Goal: Information Seeking & Learning: Learn about a topic

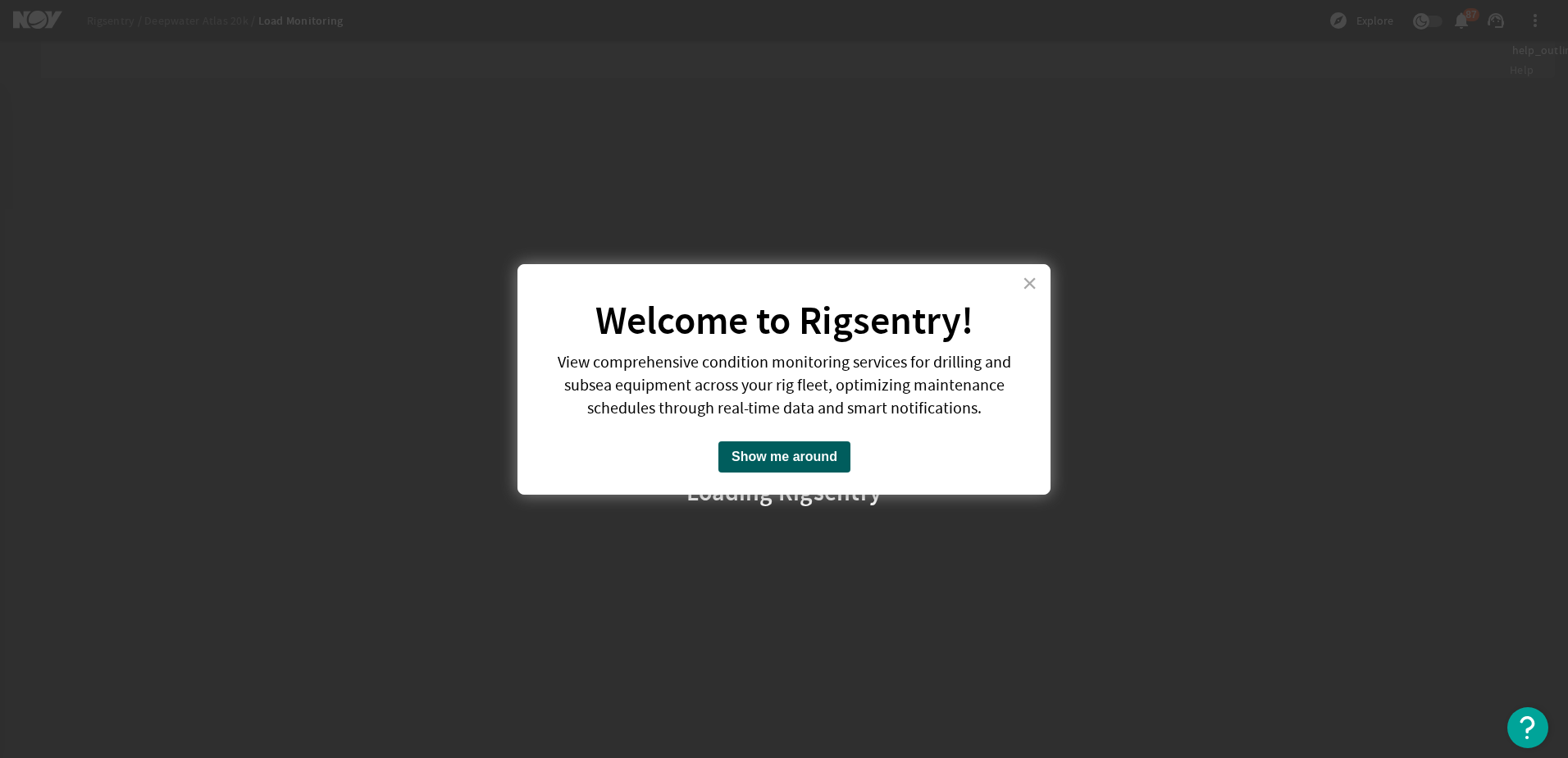
click at [821, 460] on button "Show me around" at bounding box center [784, 457] width 132 height 31
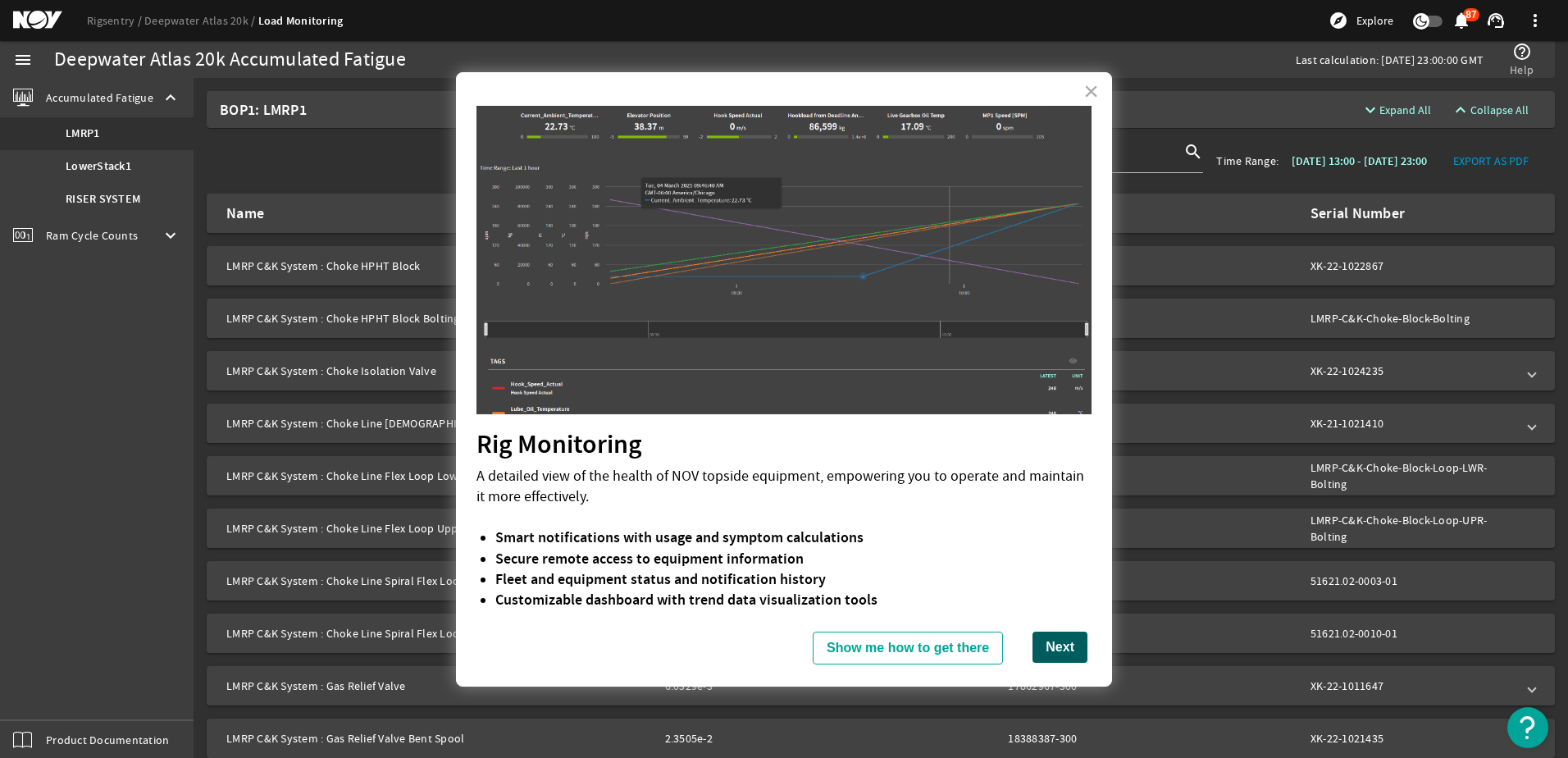
click at [1072, 653] on button "Next" at bounding box center [1060, 646] width 55 height 31
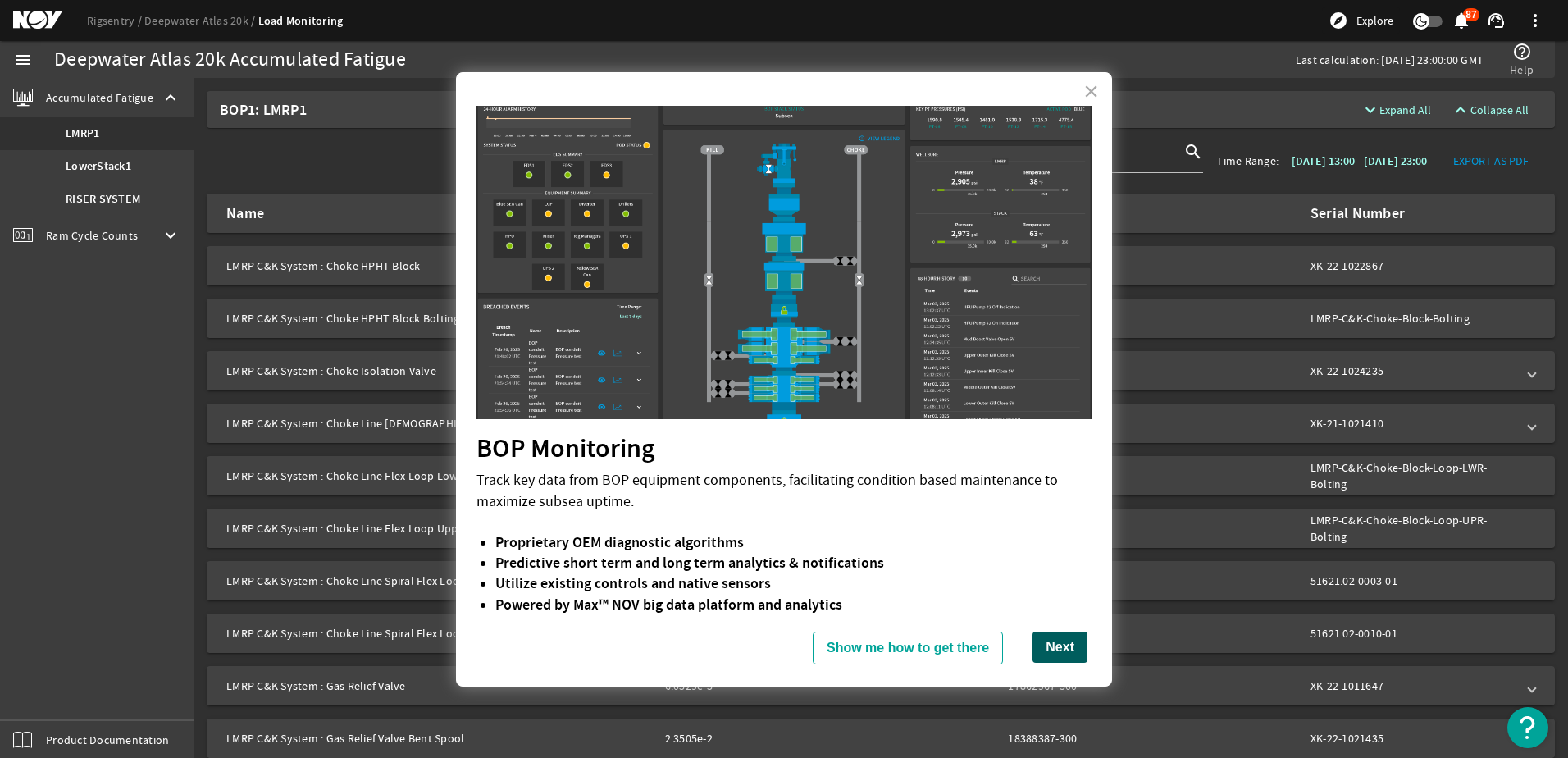
click at [1057, 652] on button "Next" at bounding box center [1060, 646] width 55 height 31
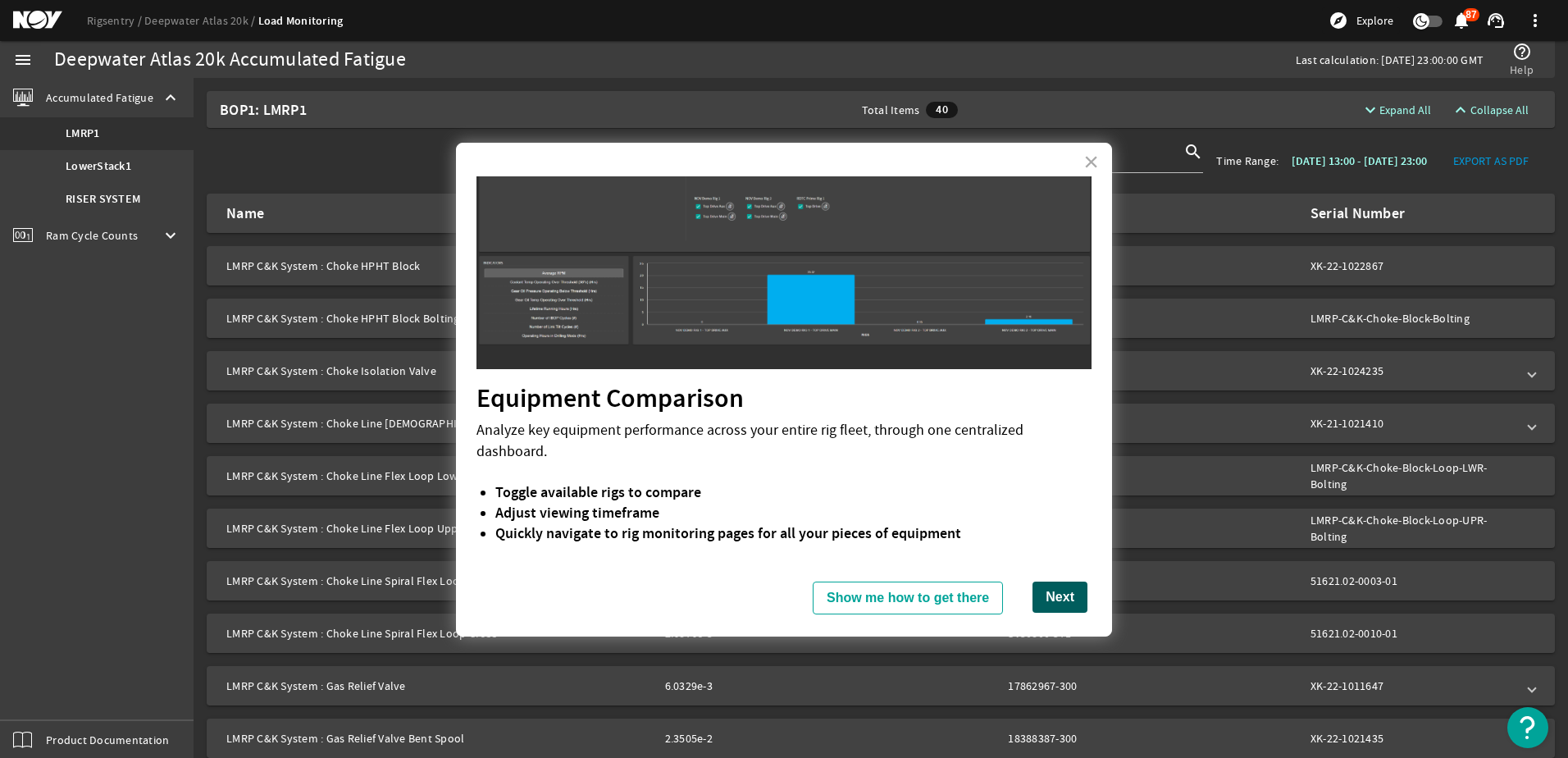
click at [1052, 583] on button "Next" at bounding box center [1060, 597] width 55 height 31
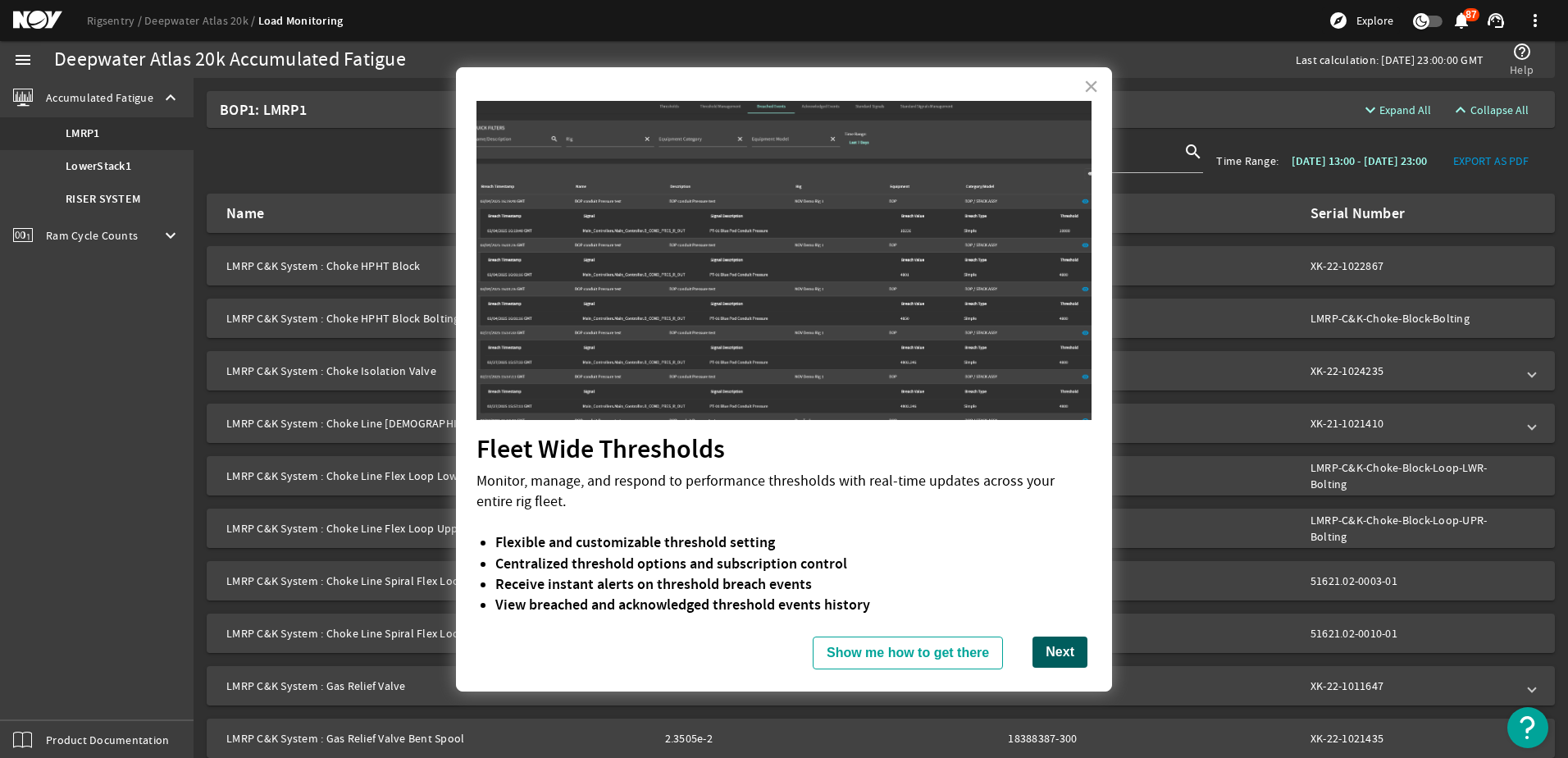
click at [1068, 650] on button "Next" at bounding box center [1060, 652] width 55 height 31
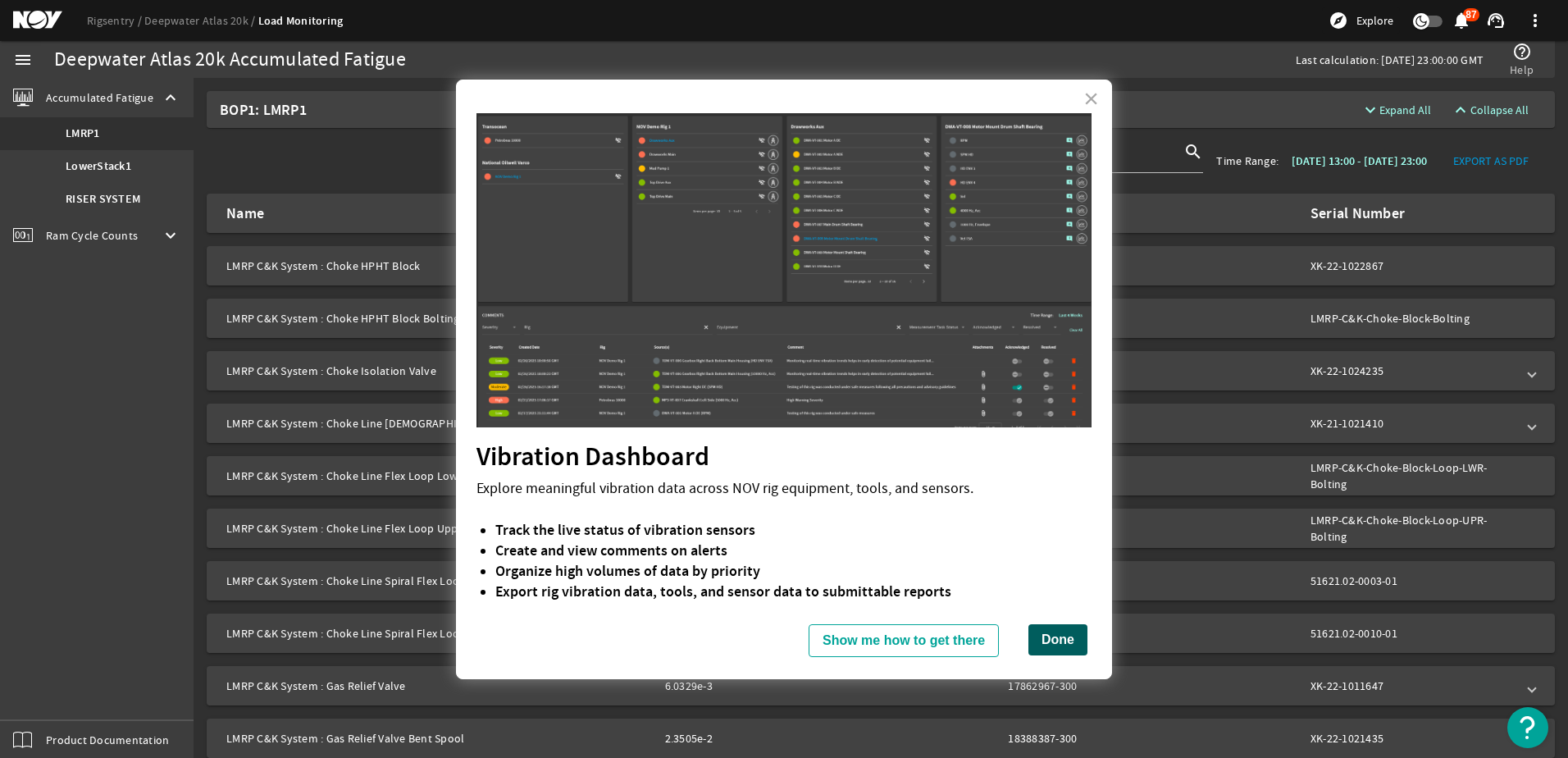
click at [1047, 641] on button "Done" at bounding box center [1057, 639] width 59 height 31
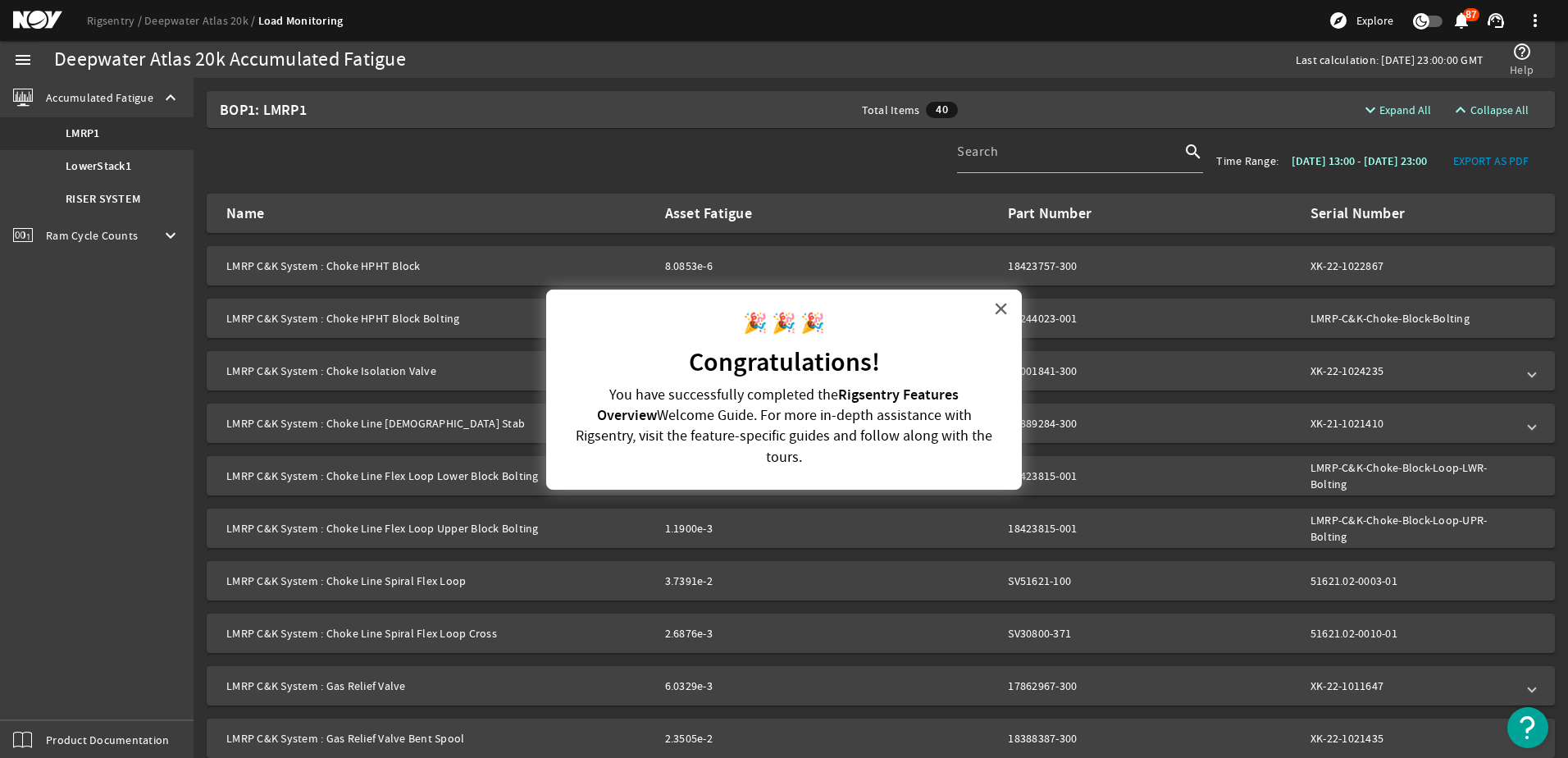
click at [1000, 309] on button "×" at bounding box center [1000, 308] width 15 height 26
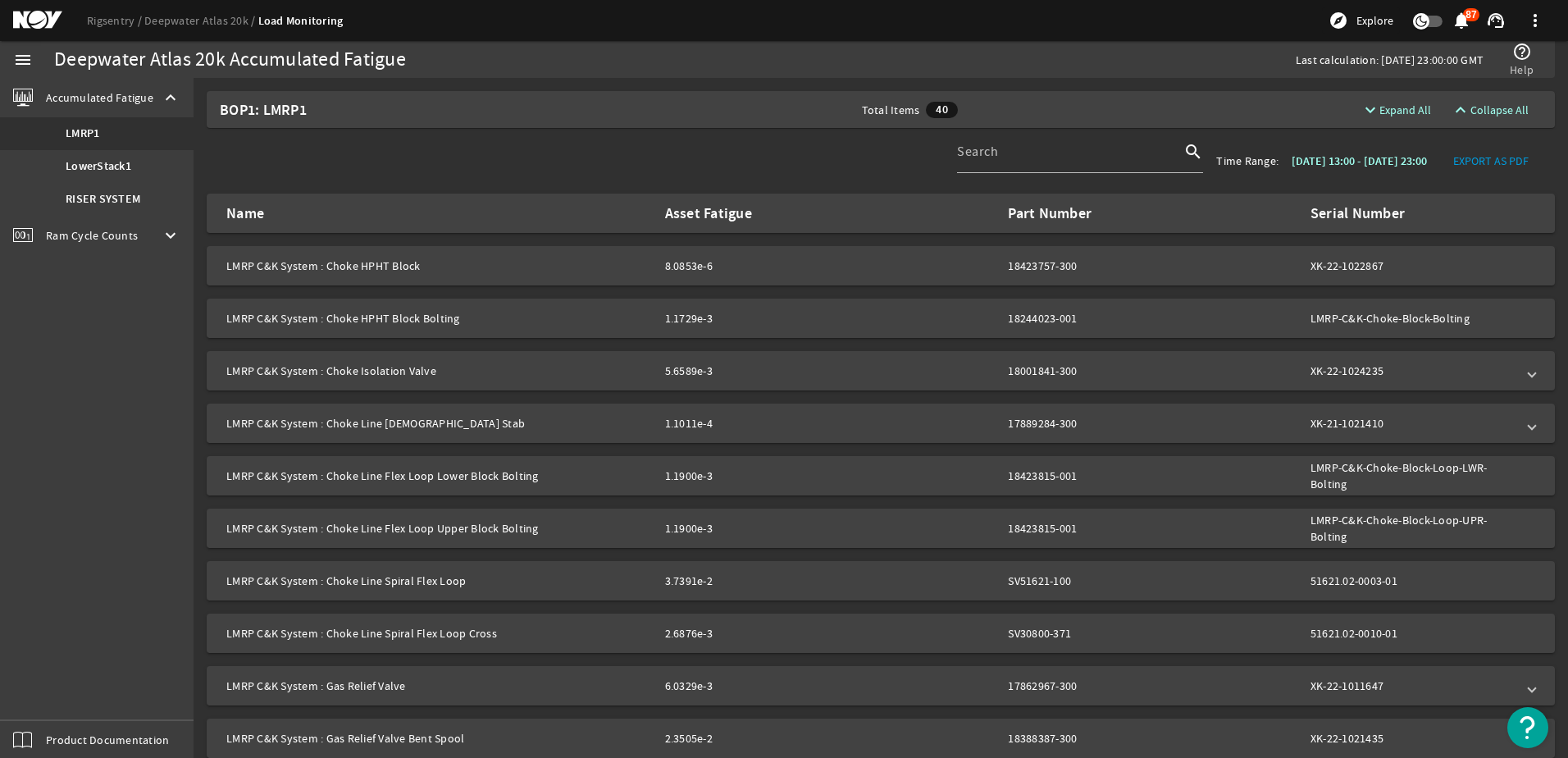
click at [111, 231] on span "Ram Cycle Counts" at bounding box center [92, 236] width 92 height 16
click at [109, 168] on b "LowerStack1" at bounding box center [98, 173] width 65 height 16
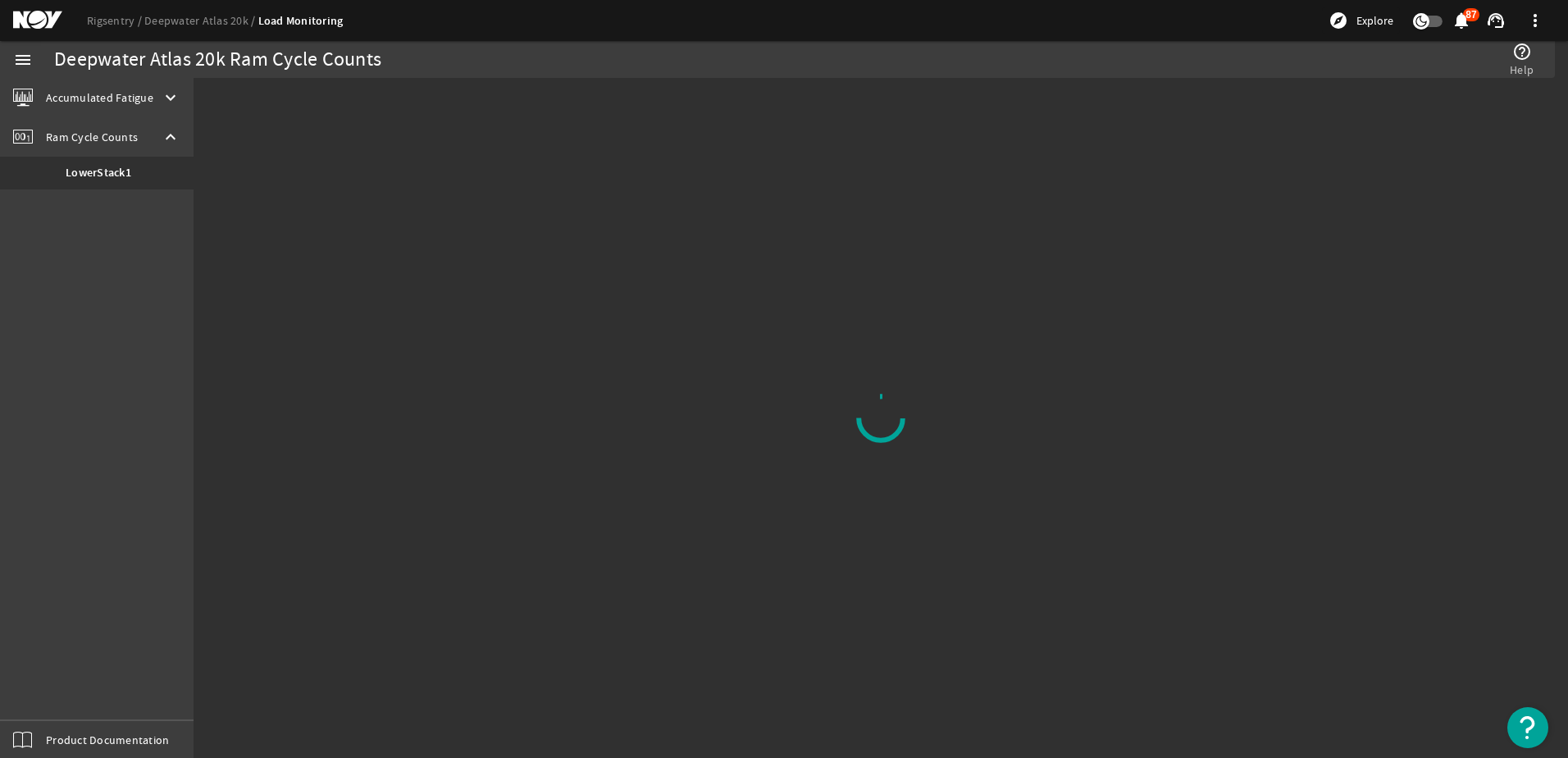
click at [1464, 19] on mat-icon "notifications" at bounding box center [1462, 21] width 20 height 20
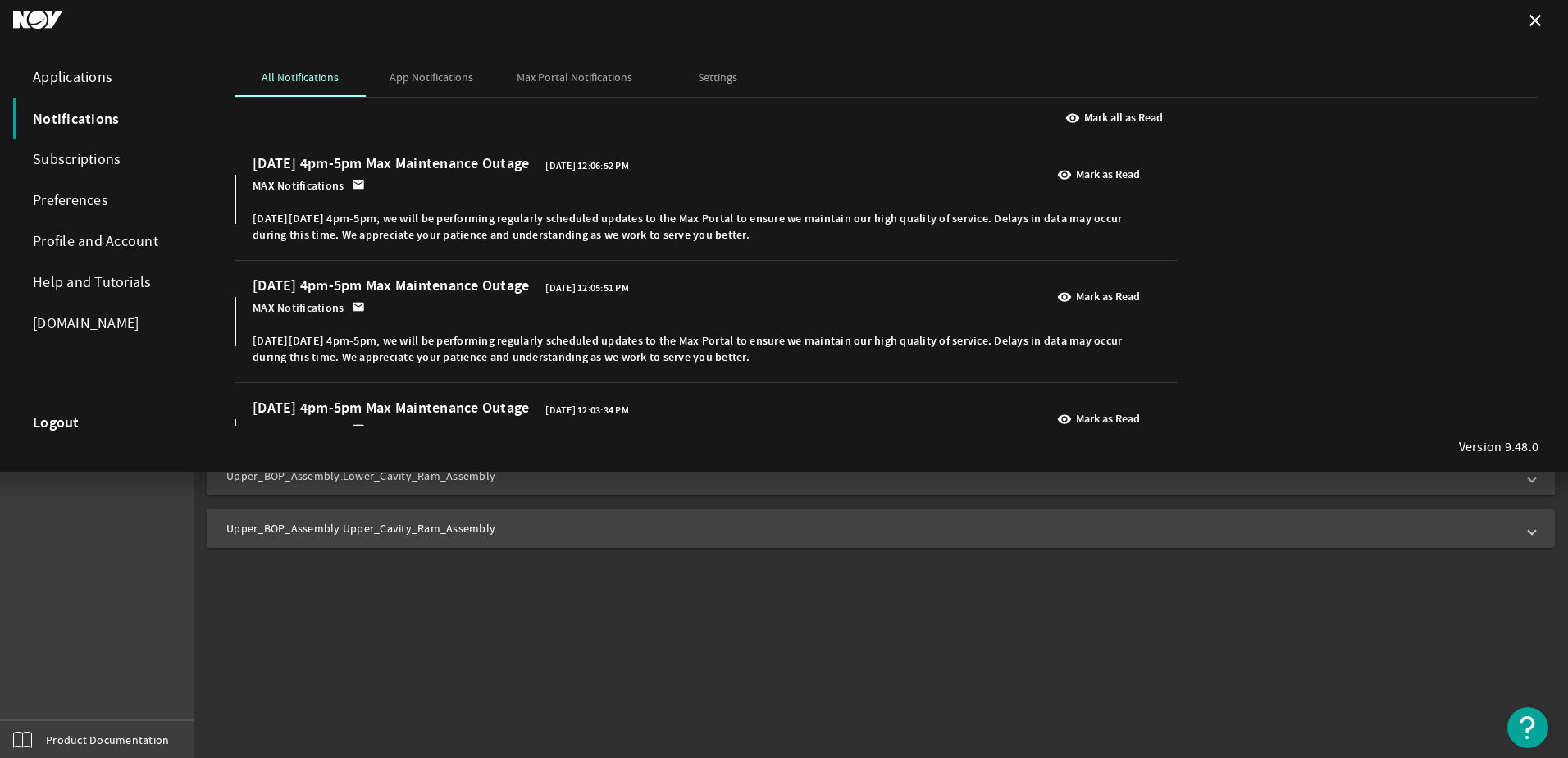
click at [96, 571] on div at bounding box center [784, 379] width 1568 height 758
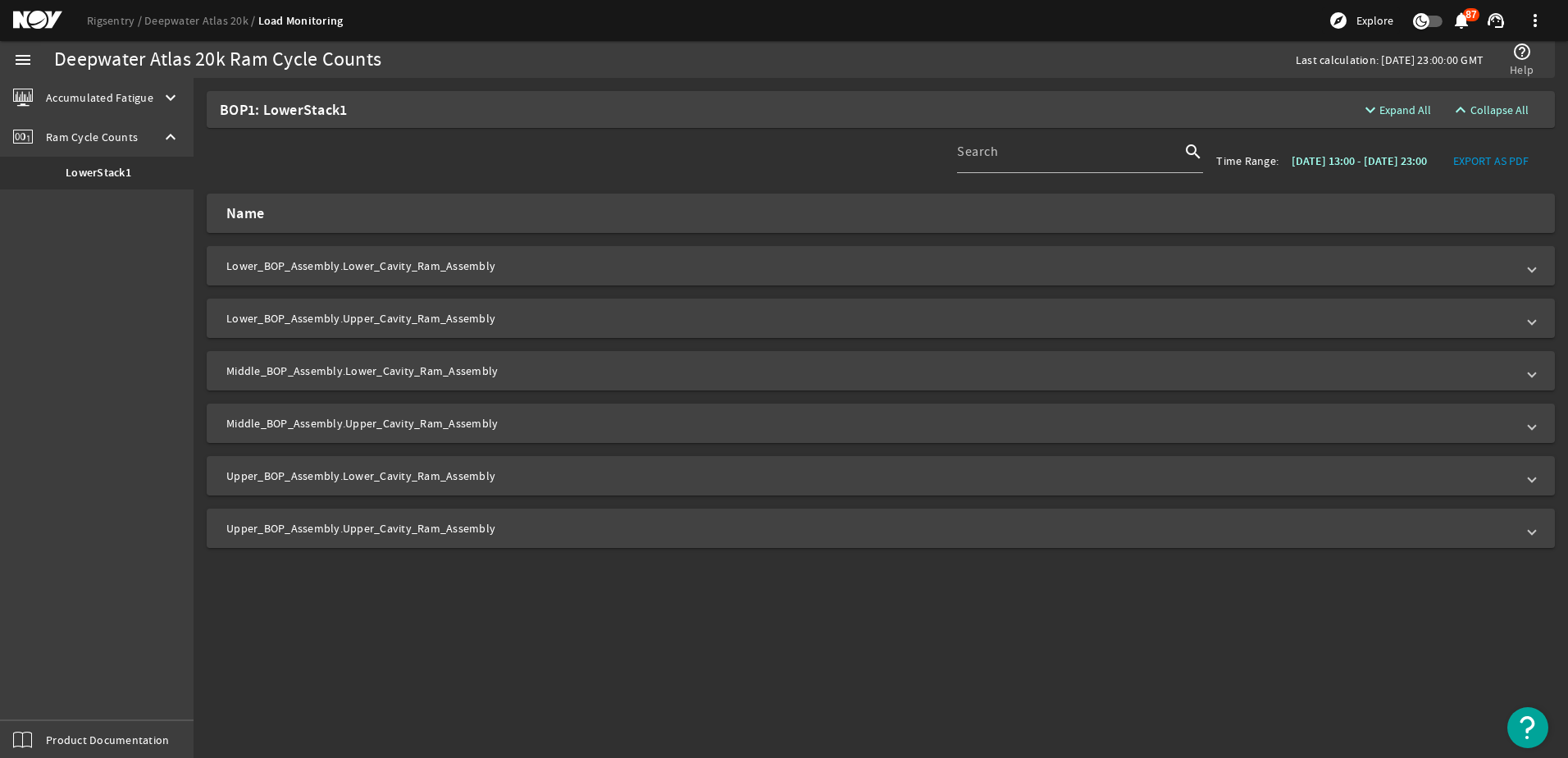
click at [331, 264] on mat-panel-title "Lower_BOP_Assembly.Lower_Cavity_Ram_Assembly" at bounding box center [872, 266] width 1290 height 16
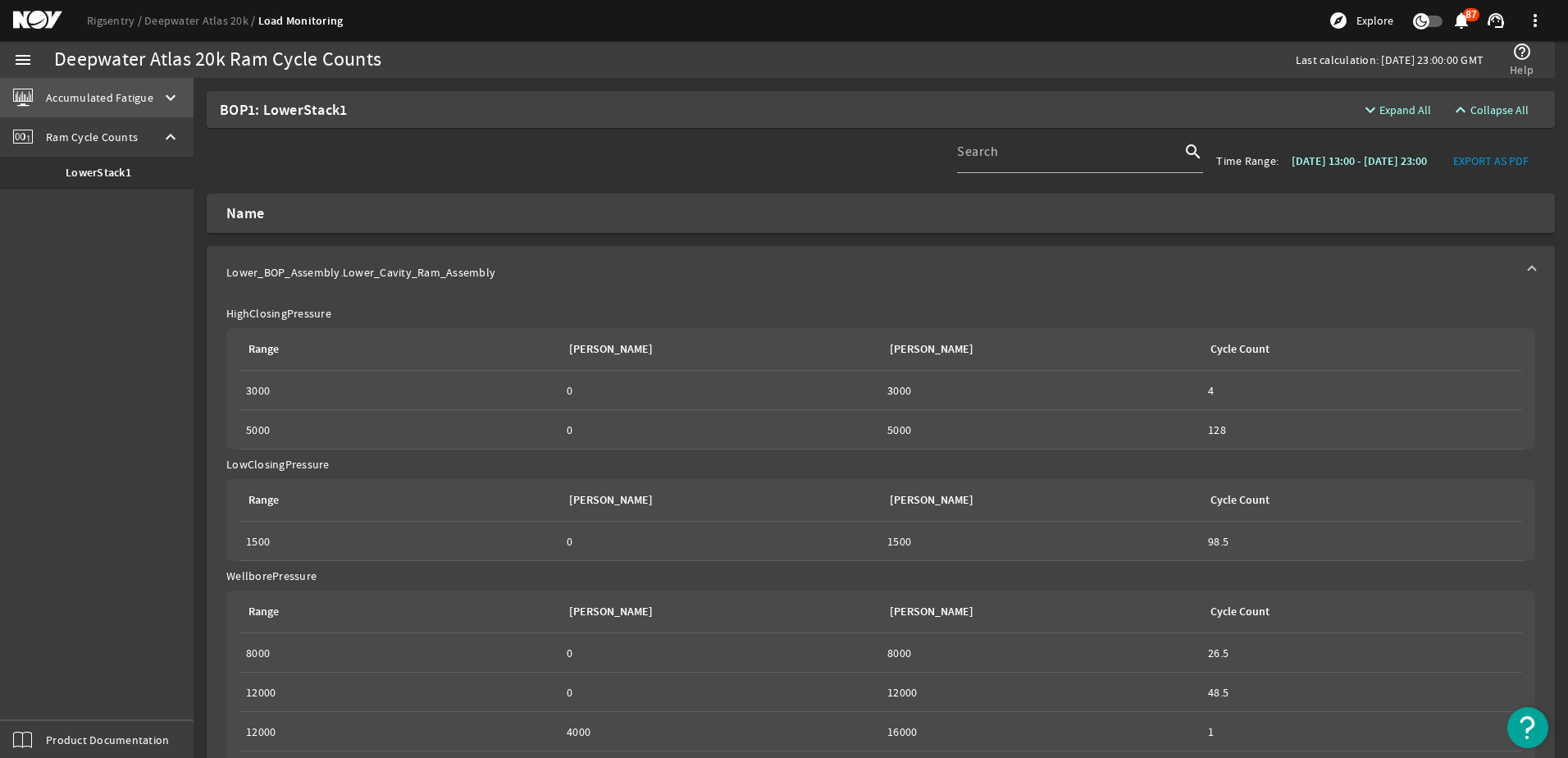
click at [122, 99] on span "Accumulated Fatigue" at bounding box center [100, 98] width 107 height 16
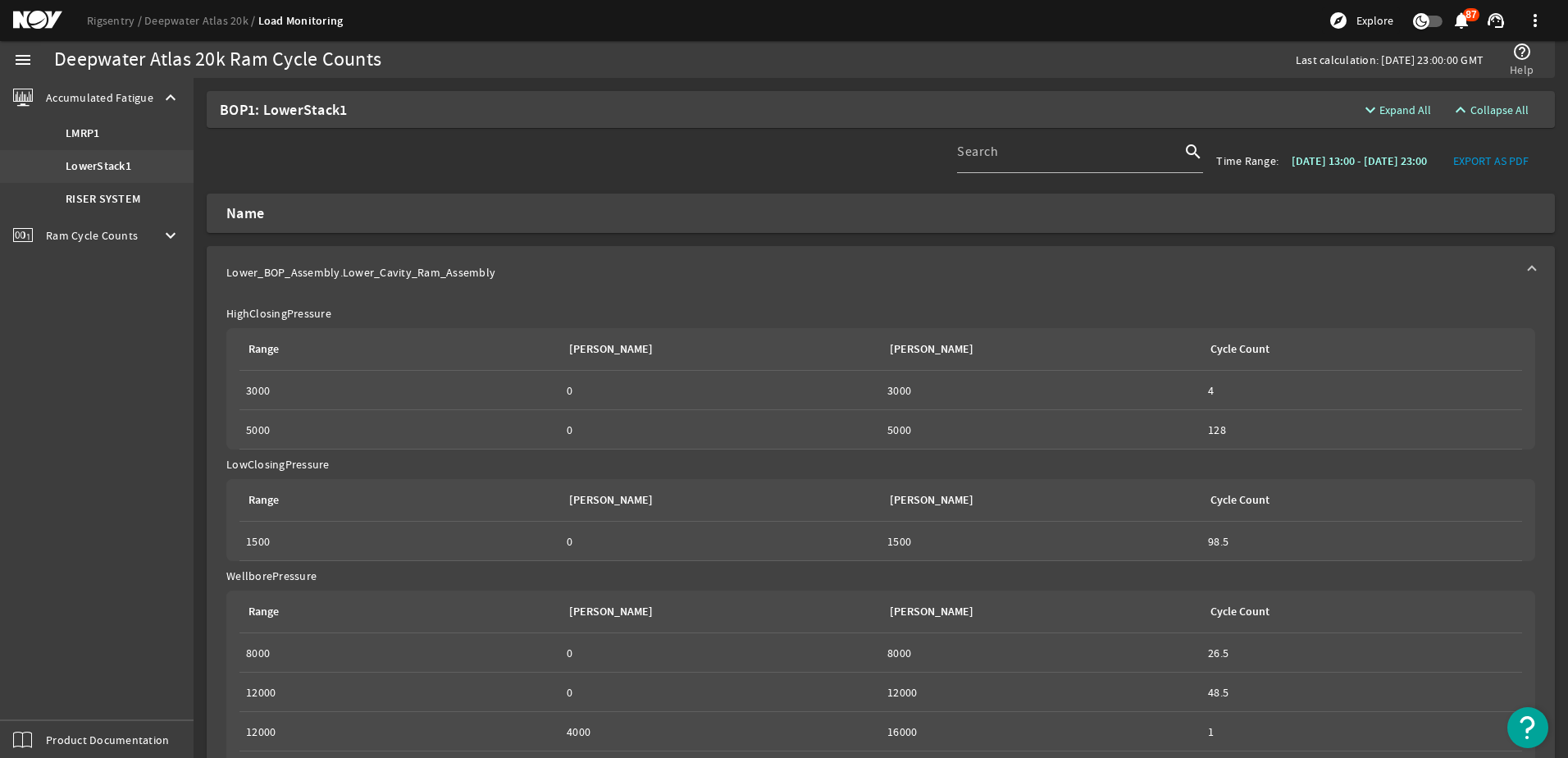
click at [90, 162] on b "LowerStack1" at bounding box center [98, 167] width 65 height 16
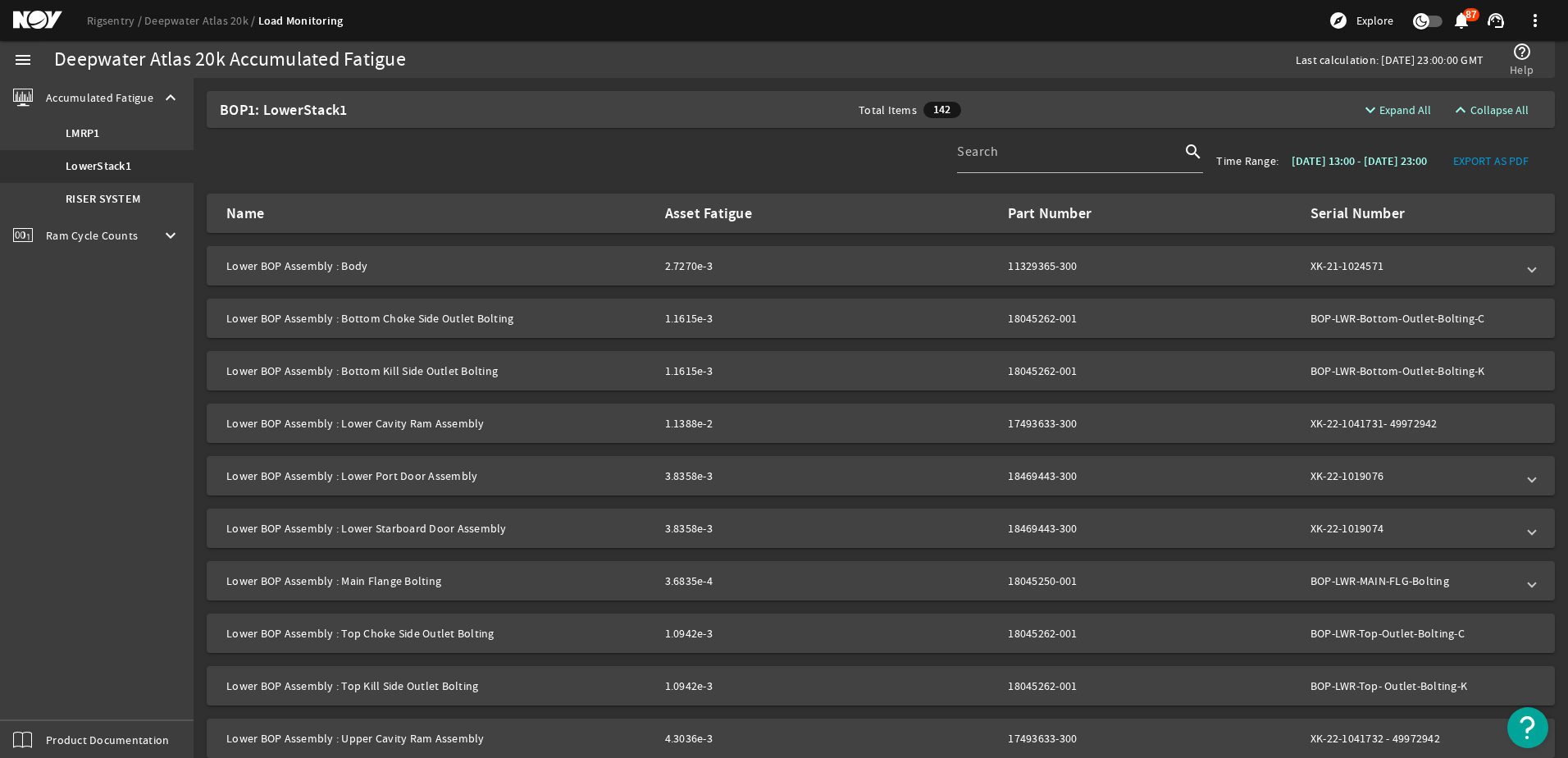
click at [1529, 270] on span at bounding box center [1532, 266] width 6 height 16
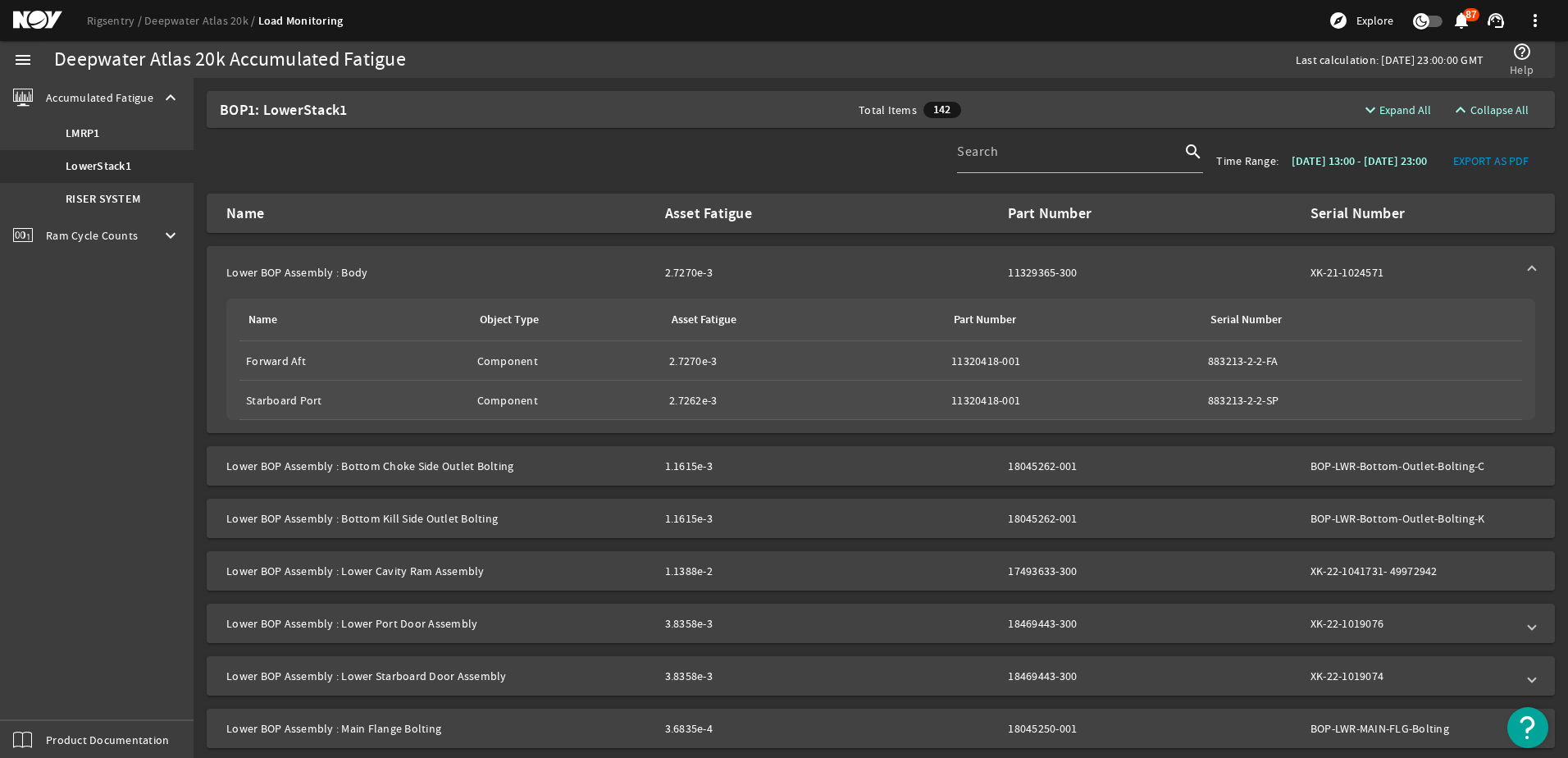
click at [1523, 729] on img "Open Resource Center" at bounding box center [1527, 727] width 41 height 41
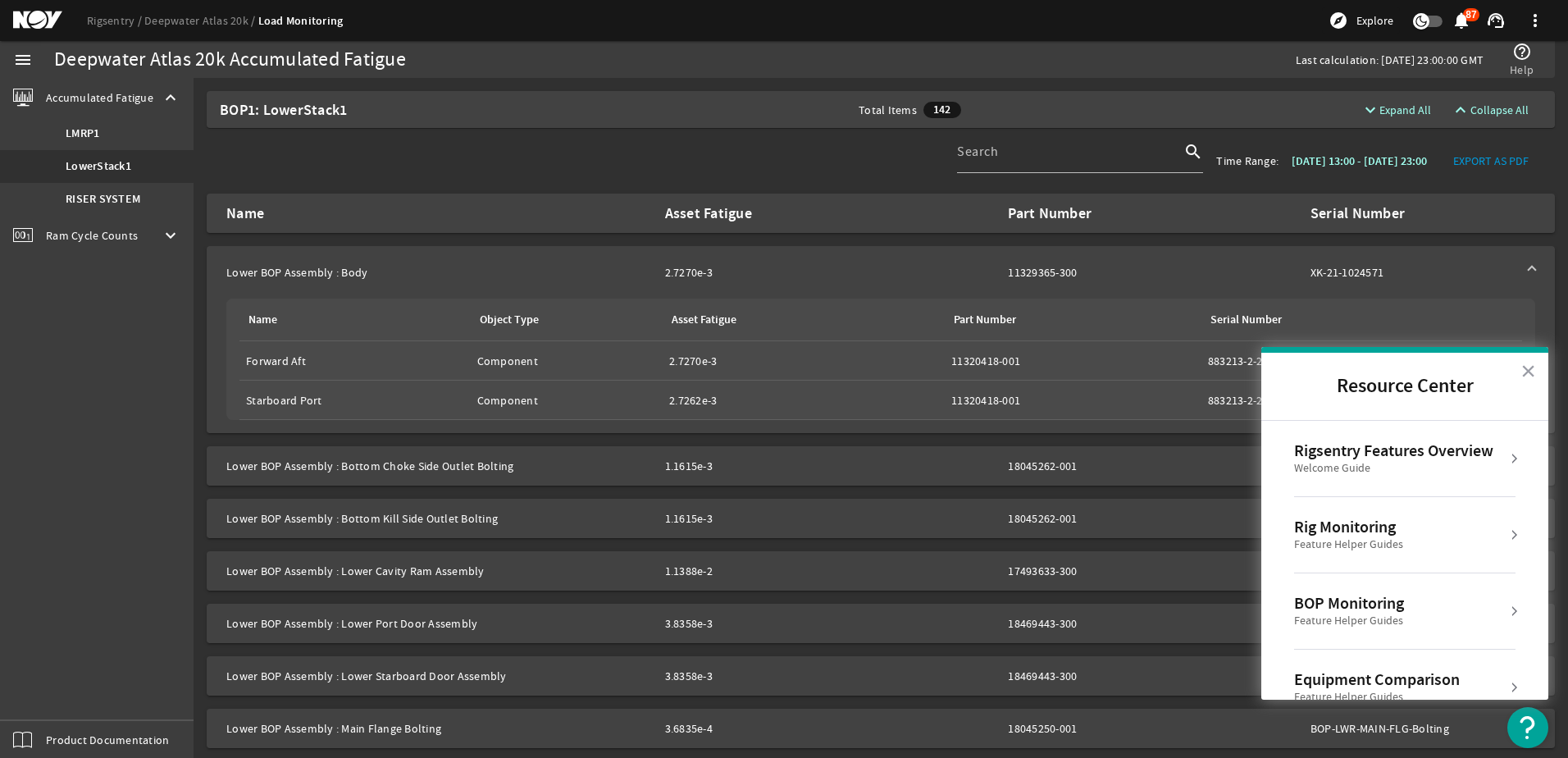
click at [1368, 599] on div "BOP Monitoring" at bounding box center [1349, 603] width 110 height 20
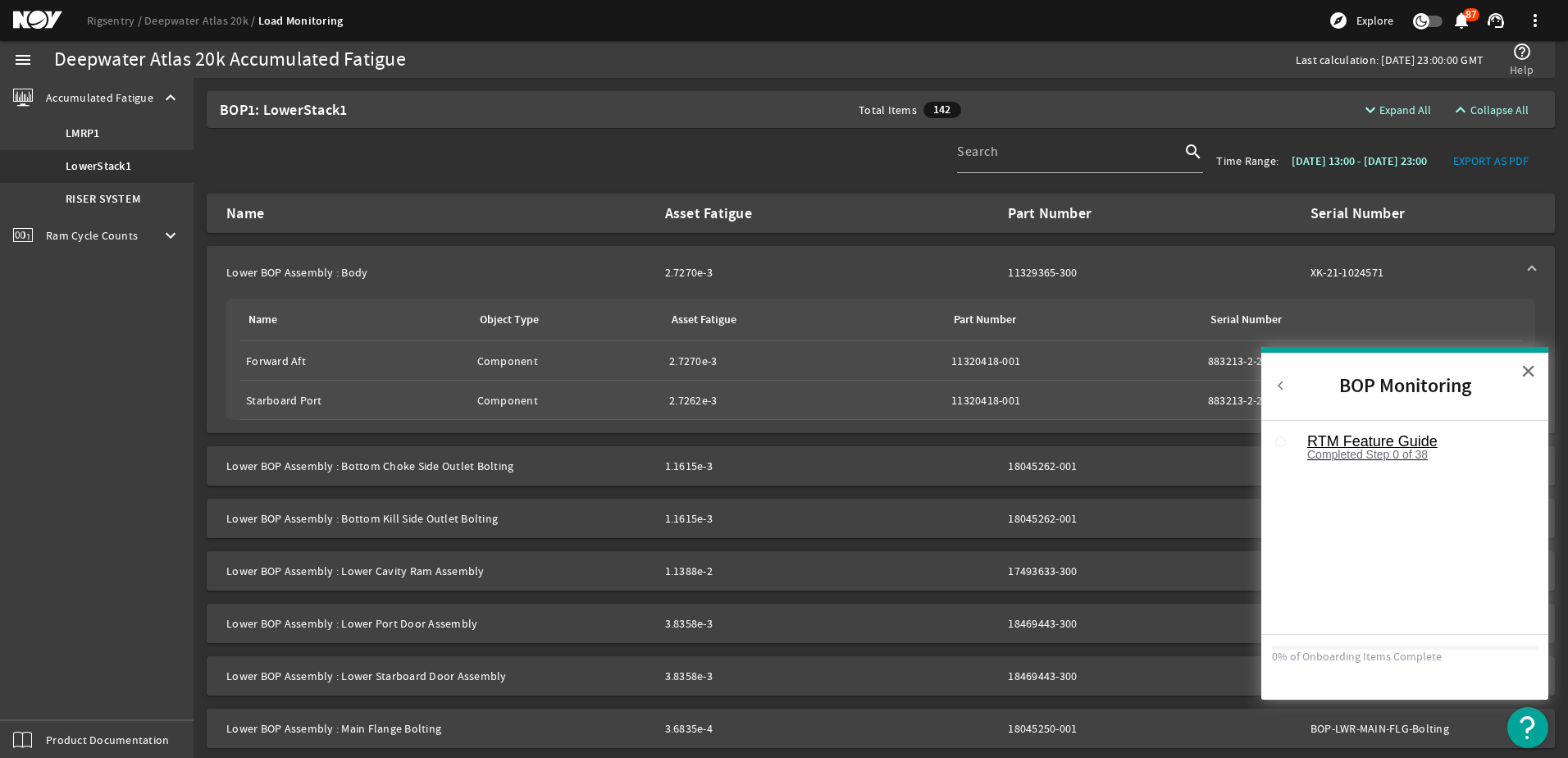
click at [1365, 442] on div "RTM Feature Guide" at bounding box center [1417, 441] width 219 height 15
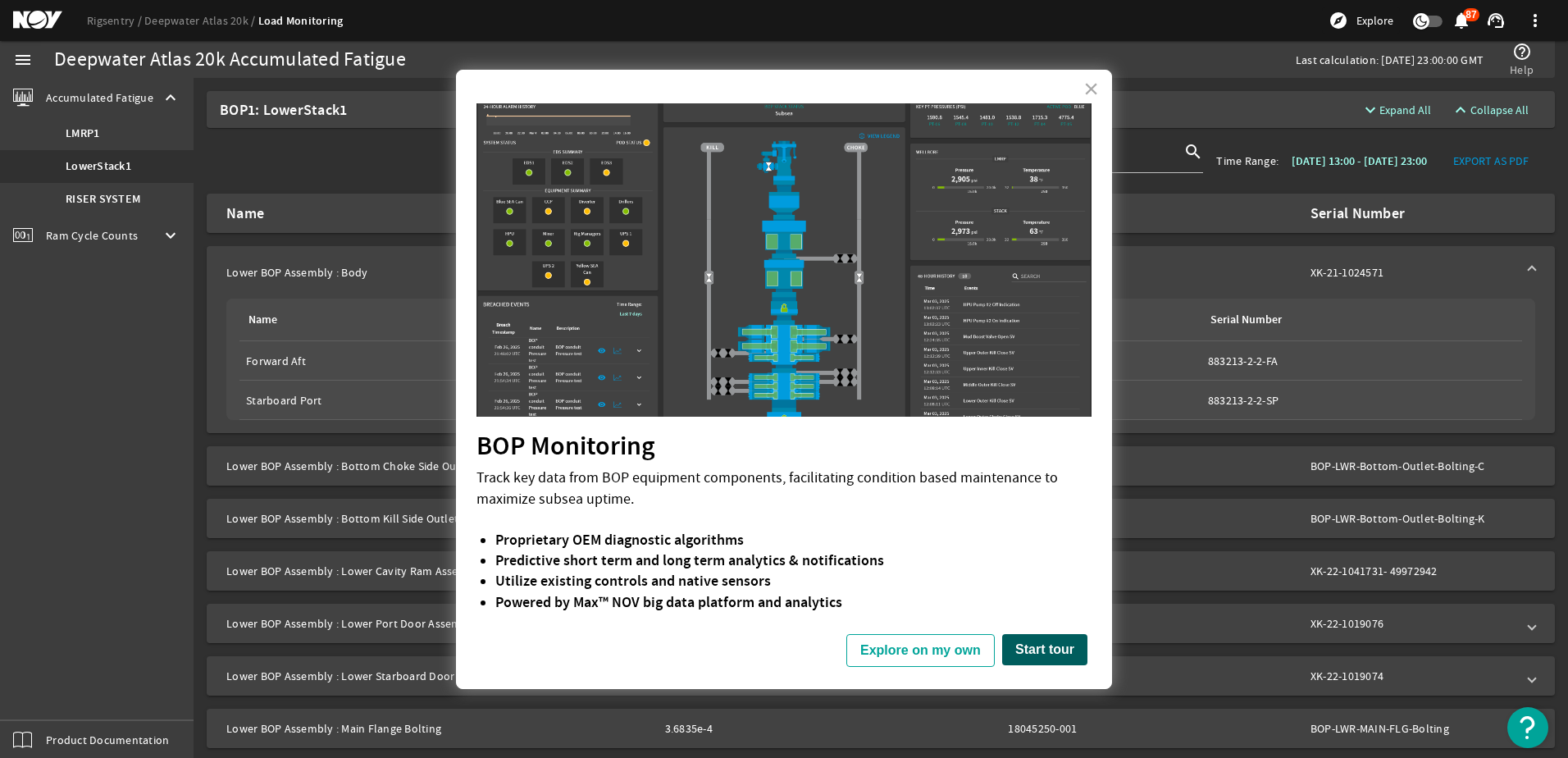
click at [1062, 644] on button "Start tour" at bounding box center [1045, 649] width 85 height 31
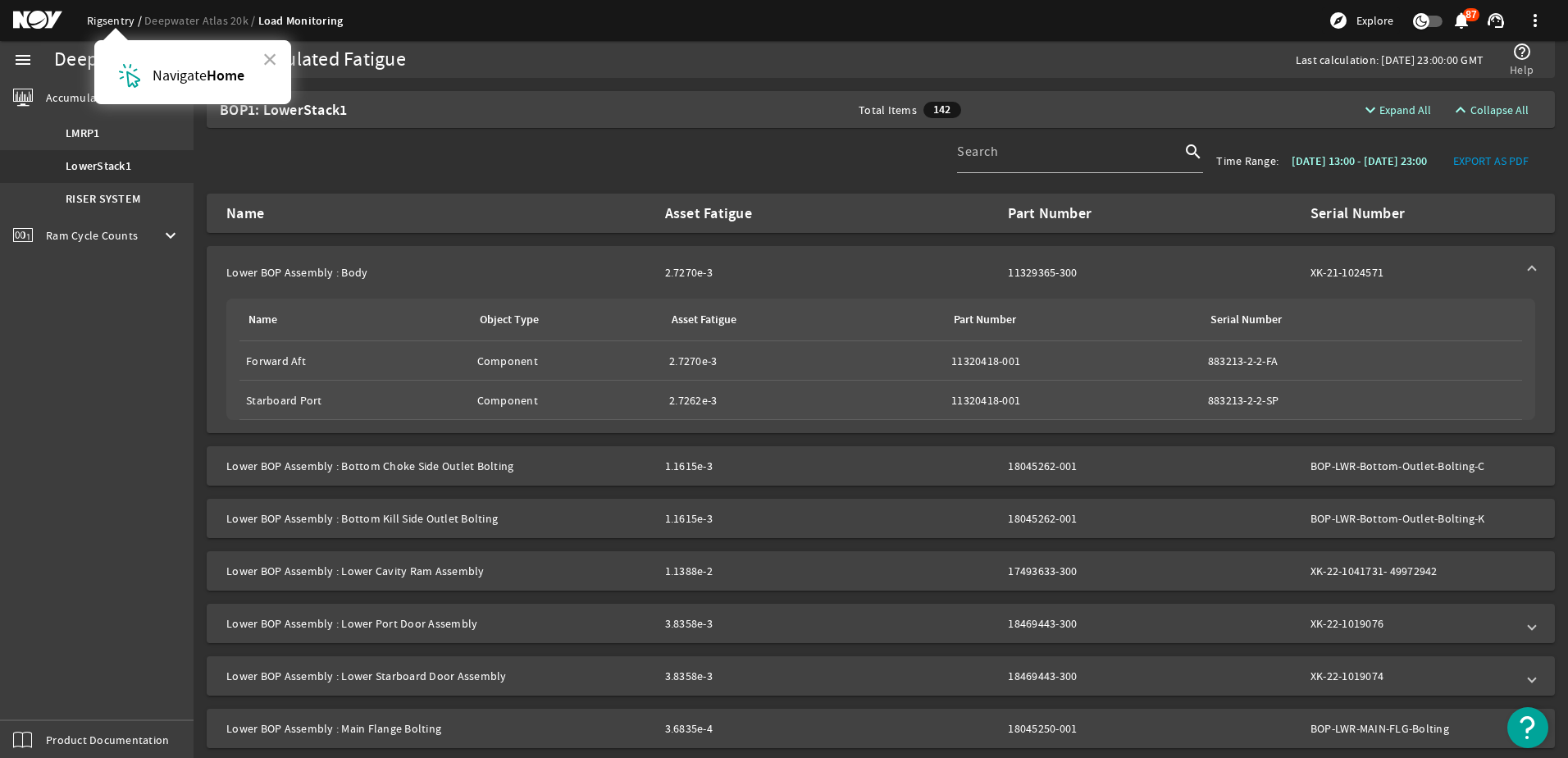
click at [116, 24] on link "Rigsentry" at bounding box center [115, 20] width 57 height 15
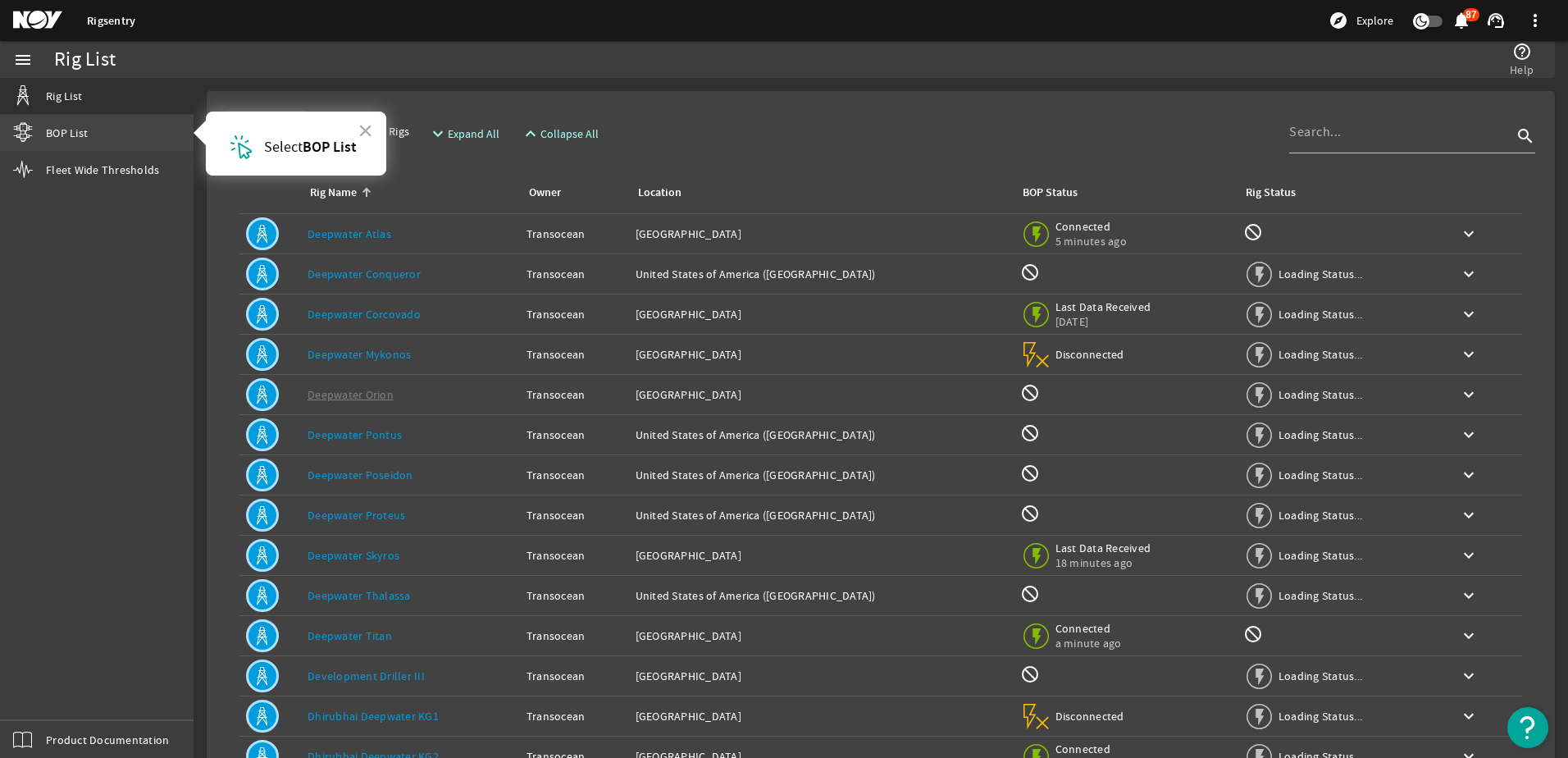
click at [71, 132] on span "BOP List" at bounding box center [67, 132] width 42 height 16
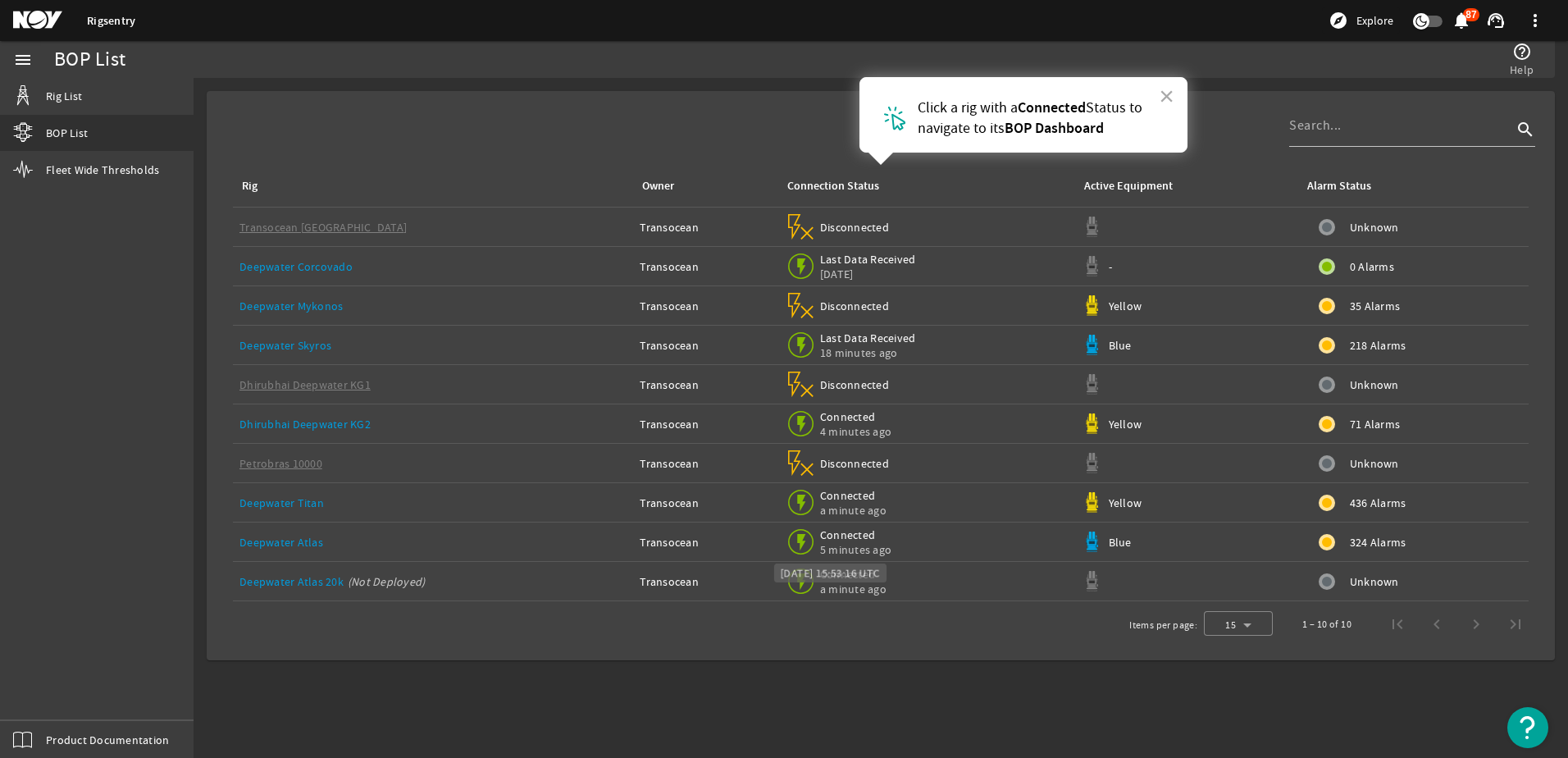
click at [838, 535] on span "Connected" at bounding box center [855, 535] width 72 height 15
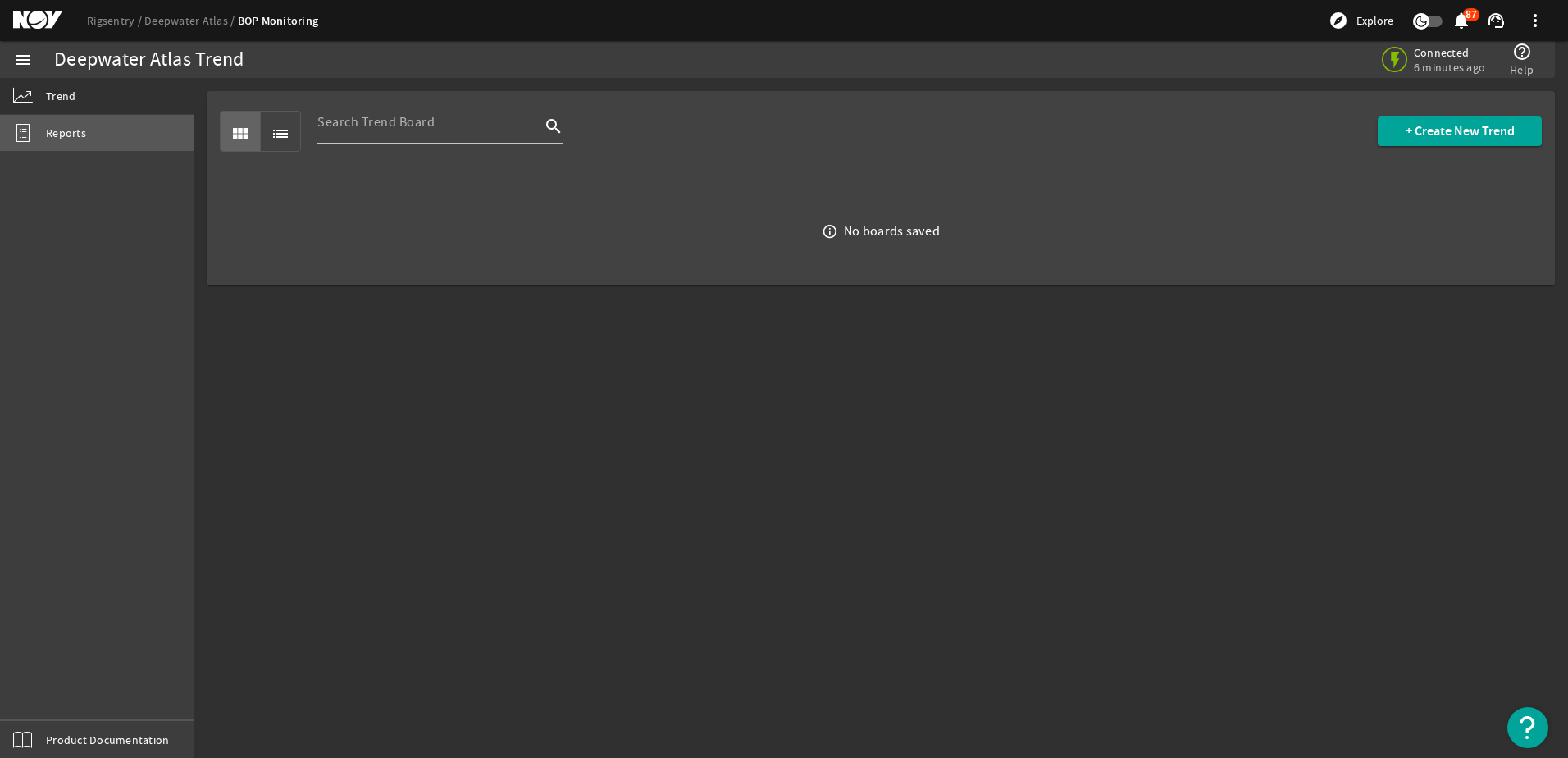
click at [76, 126] on span "Reports" at bounding box center [66, 132] width 40 height 16
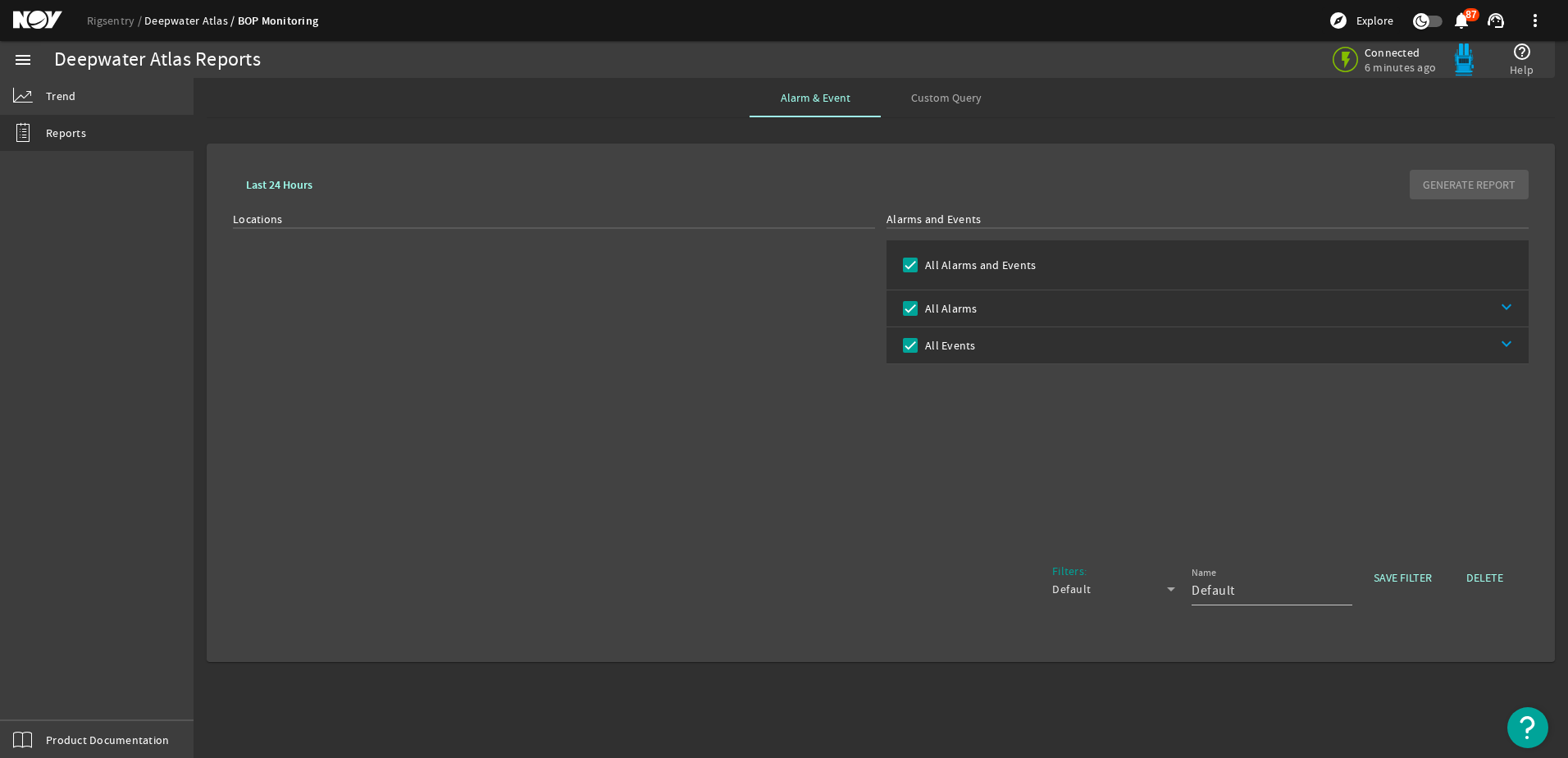
click at [200, 20] on link "Deepwater Atlas" at bounding box center [190, 20] width 93 height 15
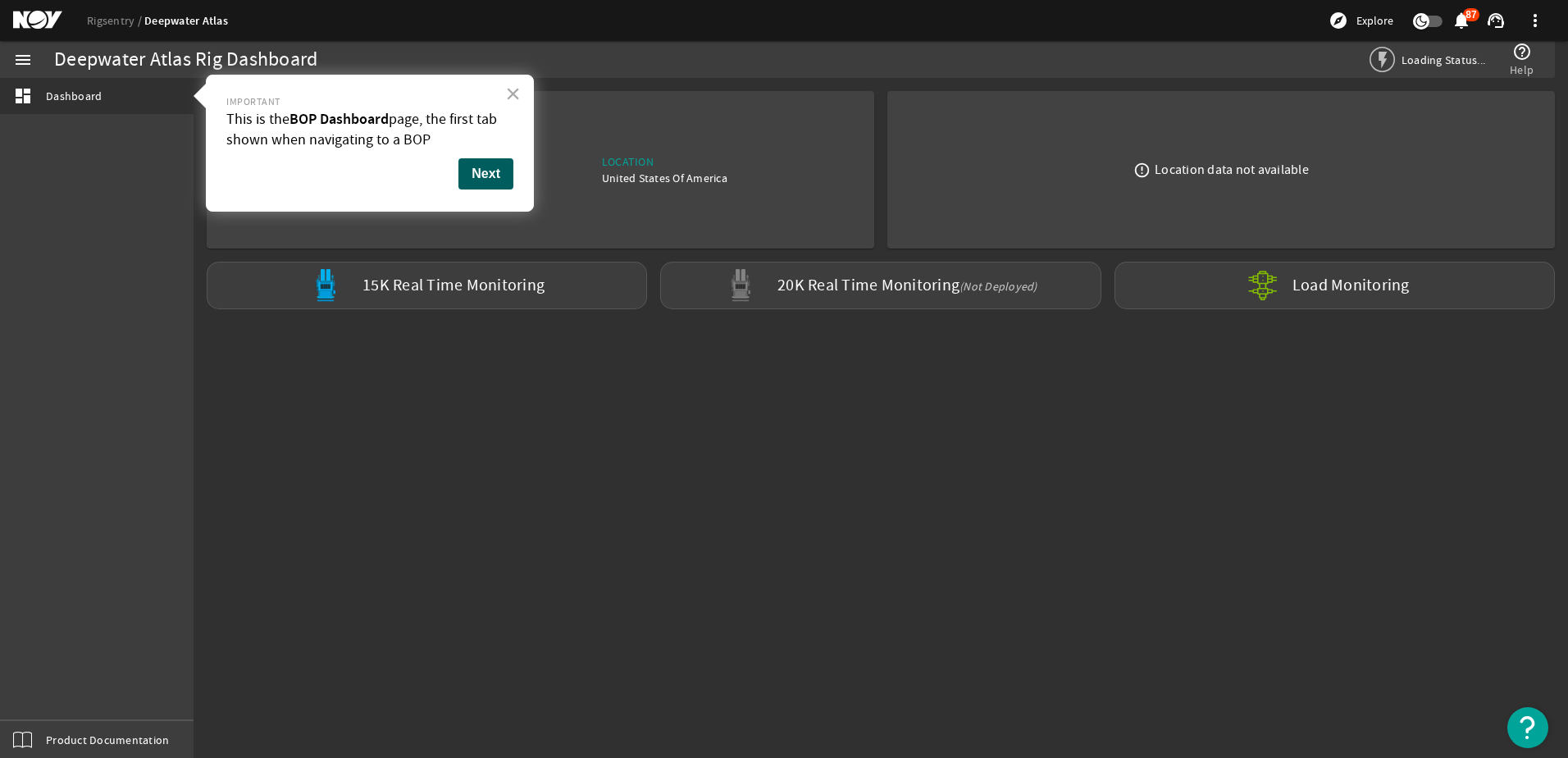
click at [493, 169] on button "Next" at bounding box center [486, 174] width 55 height 31
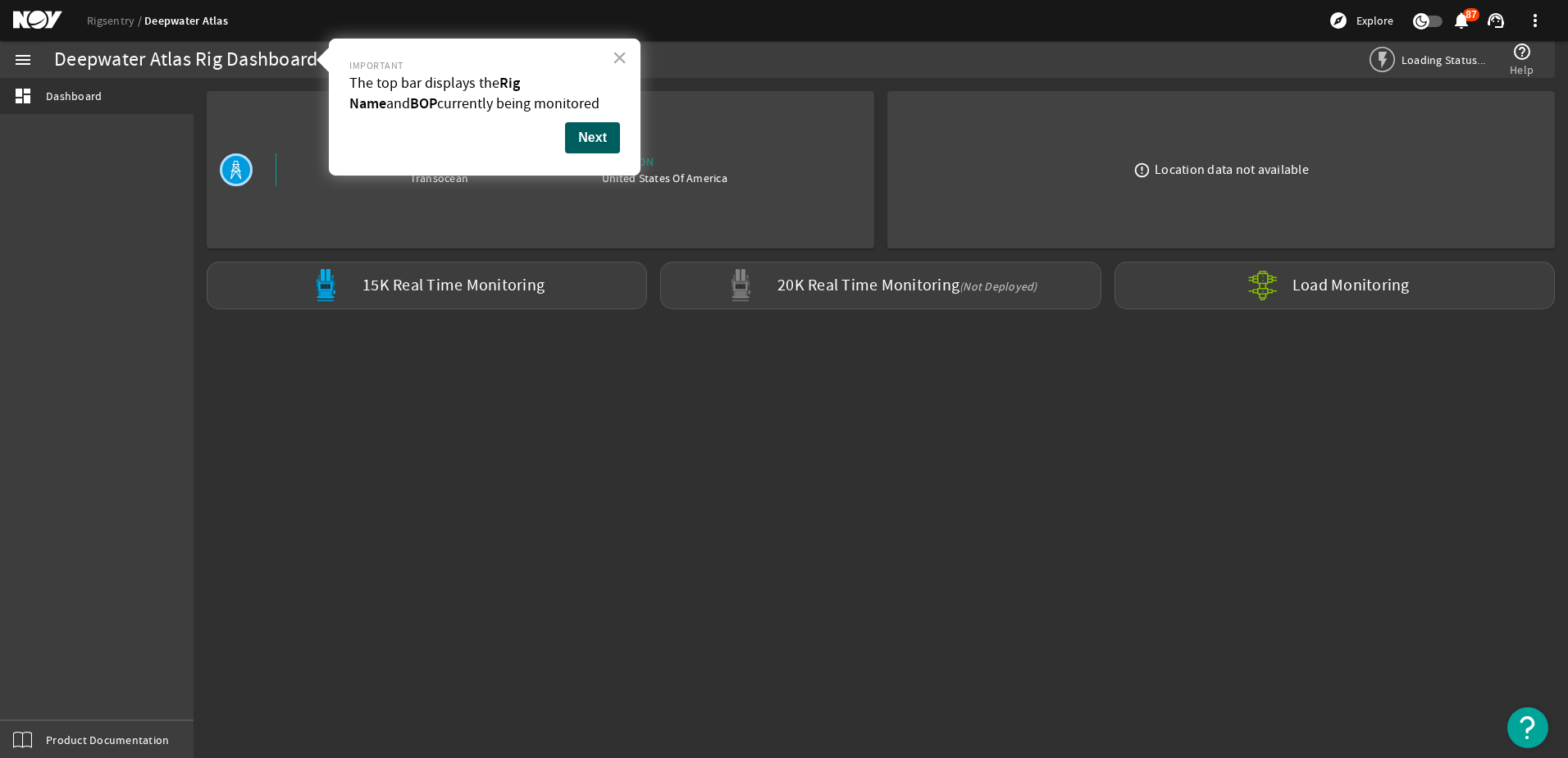
click at [599, 133] on button "Next" at bounding box center [592, 138] width 55 height 31
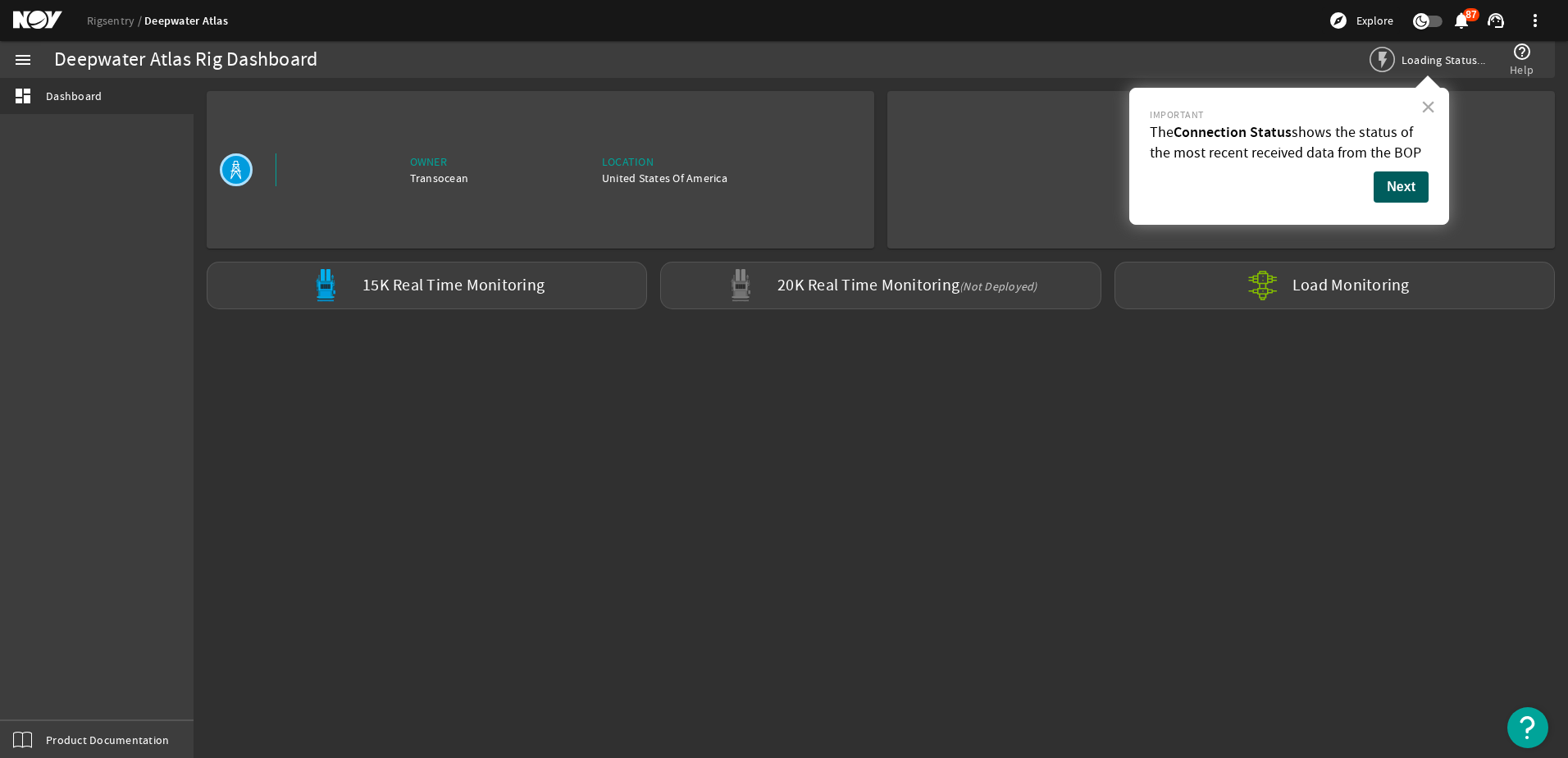
click at [1409, 187] on button "Next" at bounding box center [1401, 187] width 55 height 31
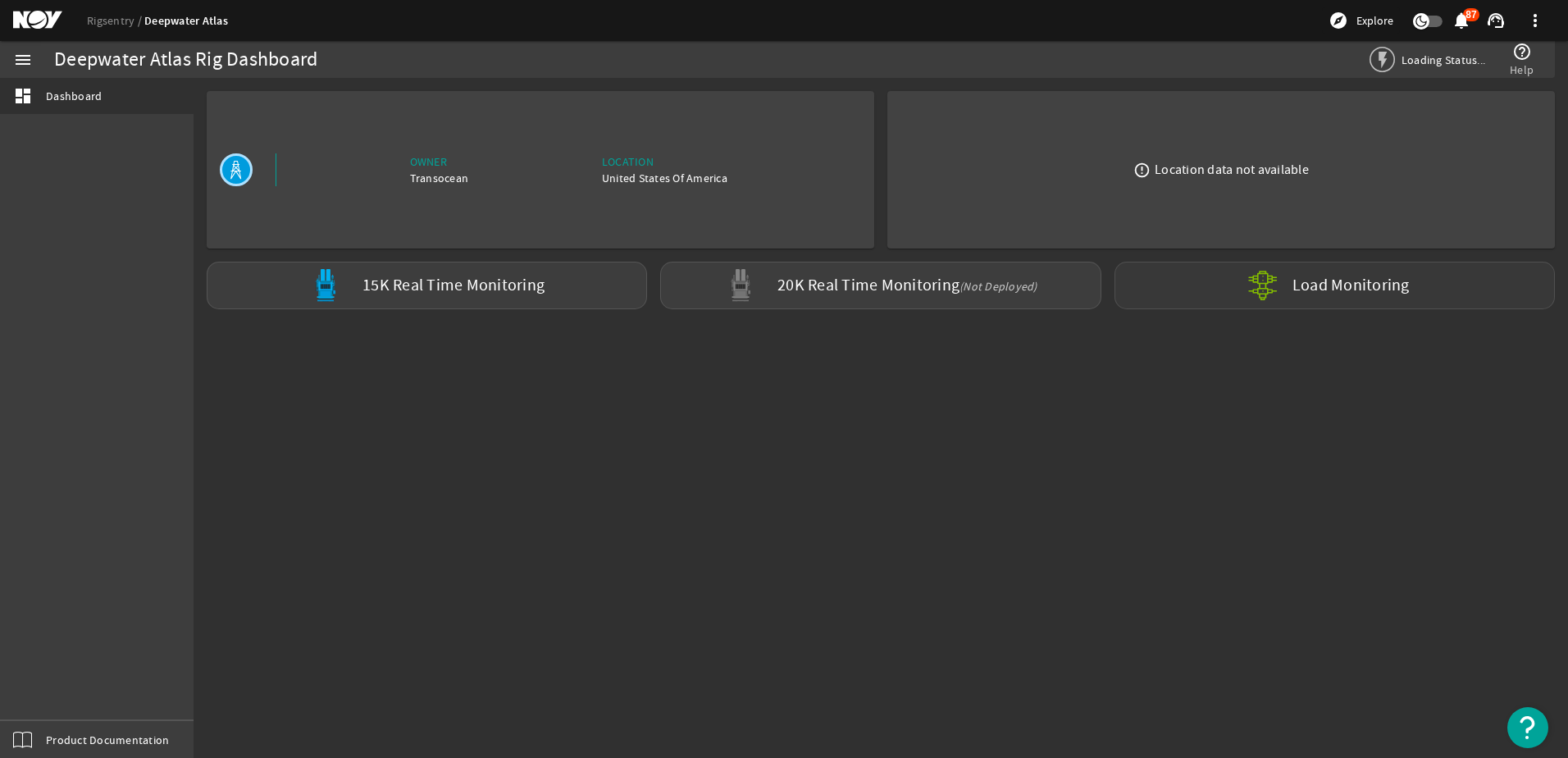
click at [1334, 283] on label "Load Monitoring" at bounding box center [1350, 286] width 117 height 16
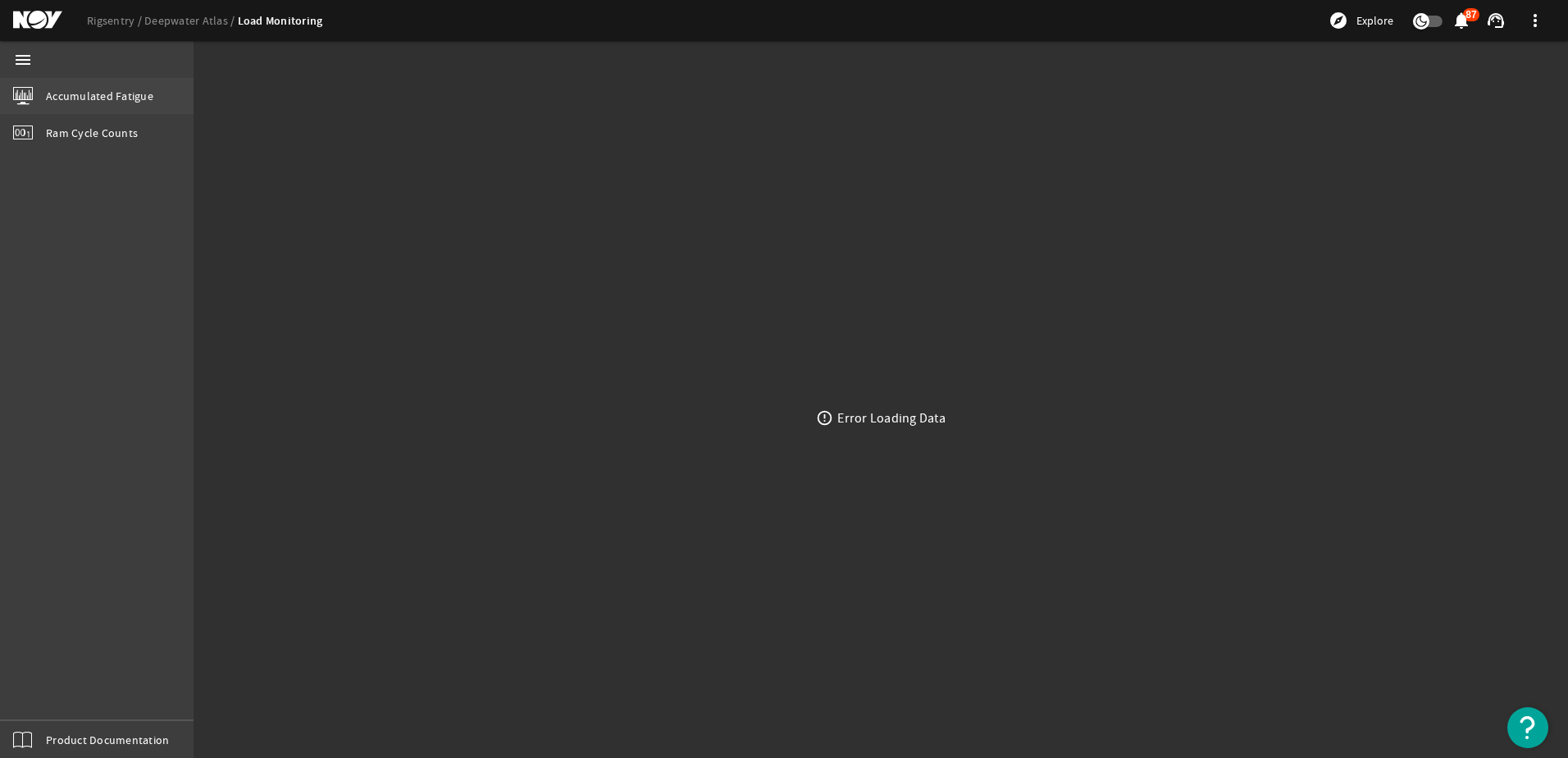
click at [110, 98] on span "Accumulated Fatigue" at bounding box center [100, 96] width 107 height 16
click at [172, 24] on link "Deepwater Atlas" at bounding box center [190, 20] width 93 height 15
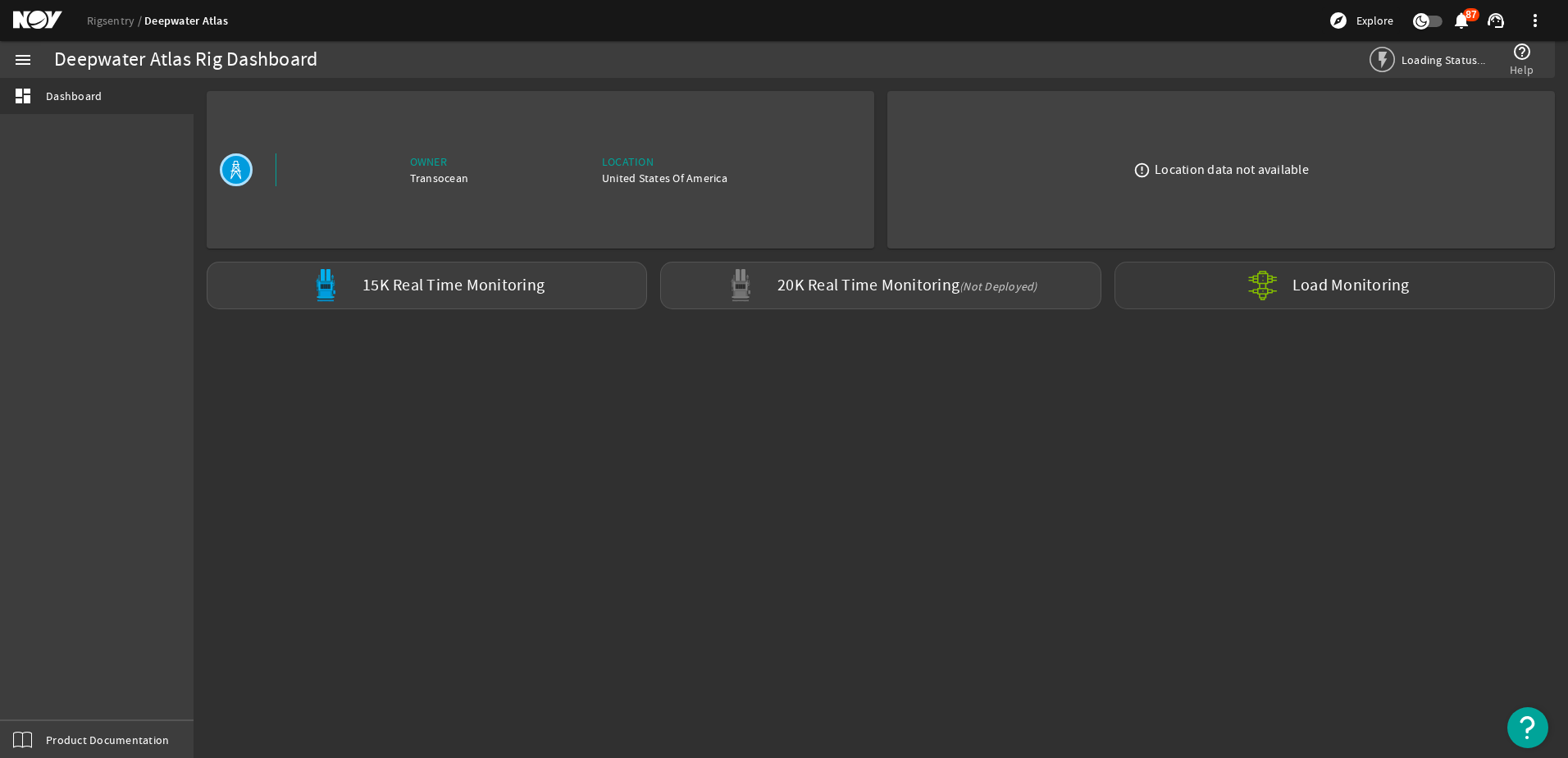
click at [1355, 281] on label "Load Monitoring" at bounding box center [1350, 286] width 117 height 16
